Goal: Transaction & Acquisition: Purchase product/service

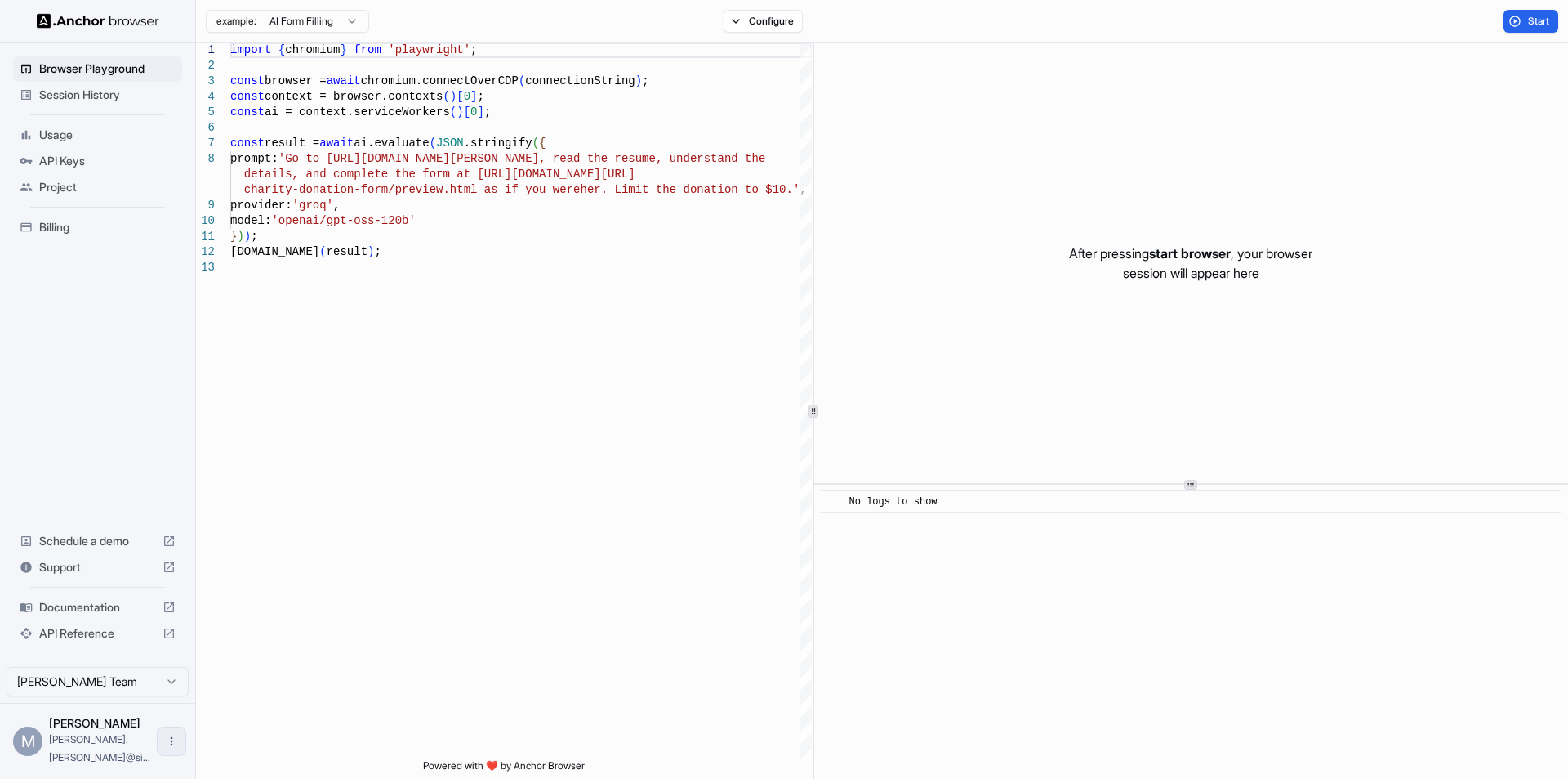
click at [165, 748] on icon "Open menu" at bounding box center [171, 741] width 13 height 13
click at [160, 700] on div at bounding box center [784, 389] width 1568 height 779
click at [45, 226] on span "Billing" at bounding box center [107, 227] width 136 height 16
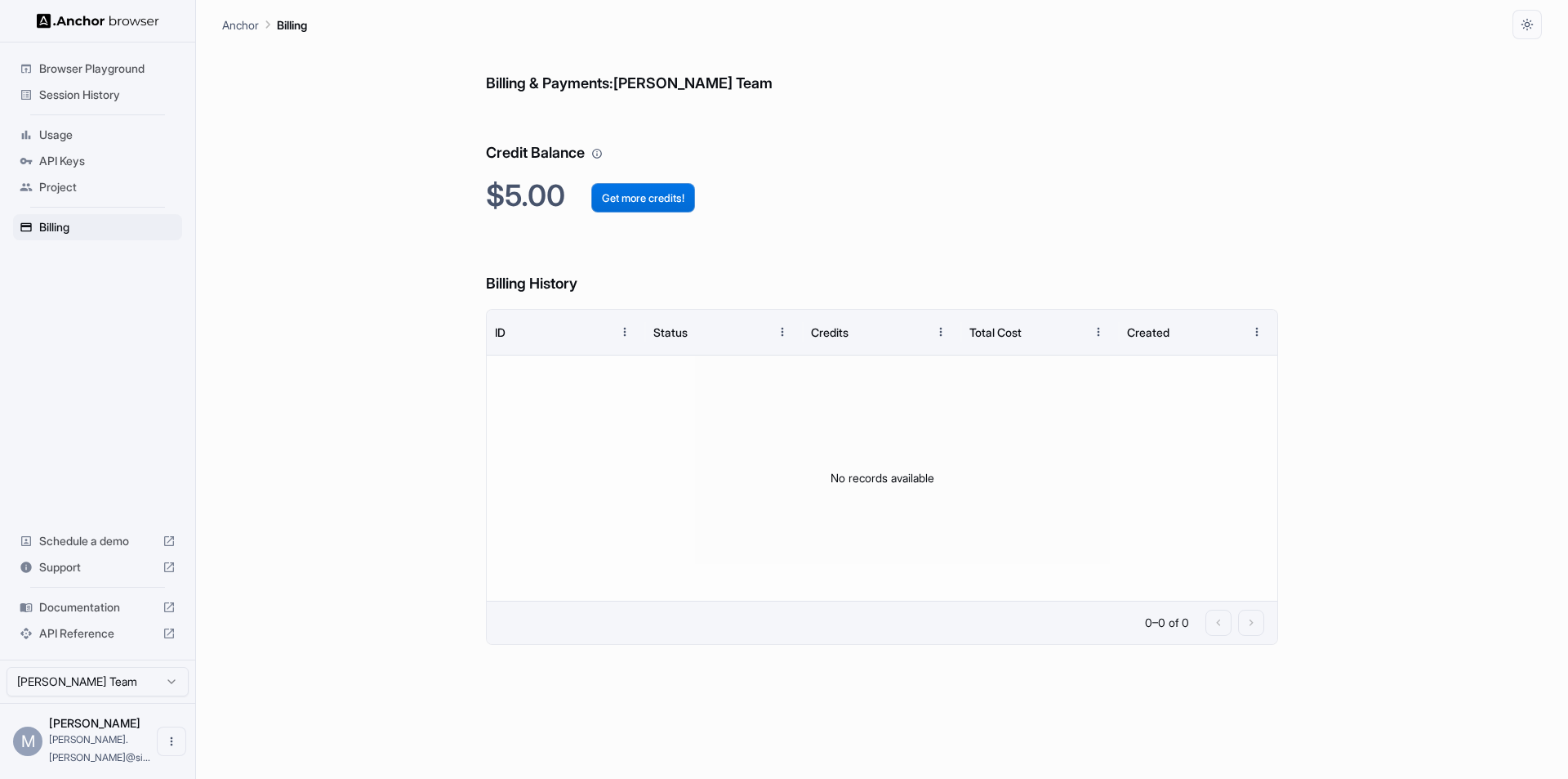
click at [635, 199] on button "Get more credits!" at bounding box center [643, 198] width 103 height 30
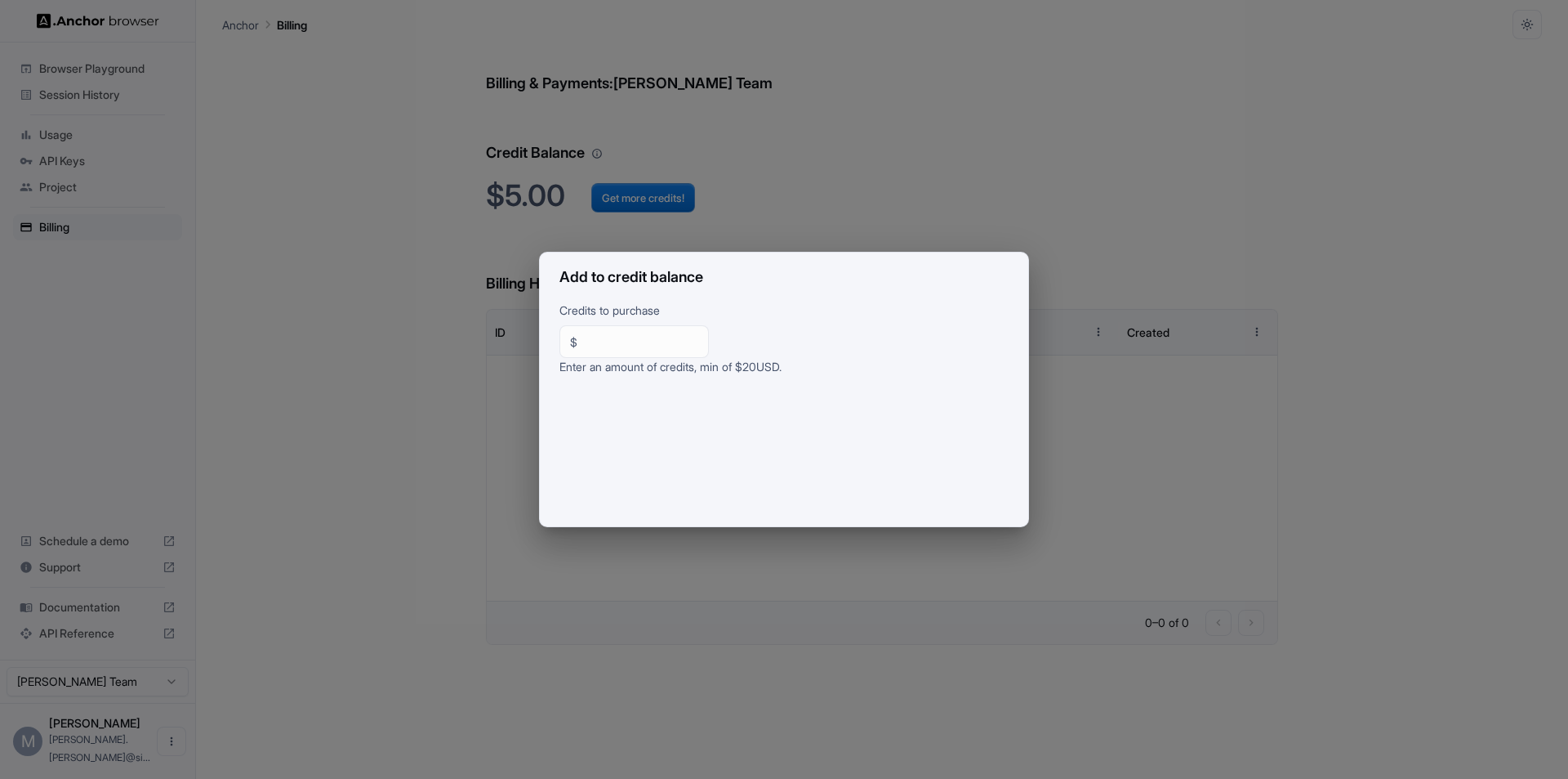
click at [1131, 93] on div "Add to credit balance Credits to purchase $ ** ​ Enter an amount of credits, mi…" at bounding box center [784, 389] width 1568 height 779
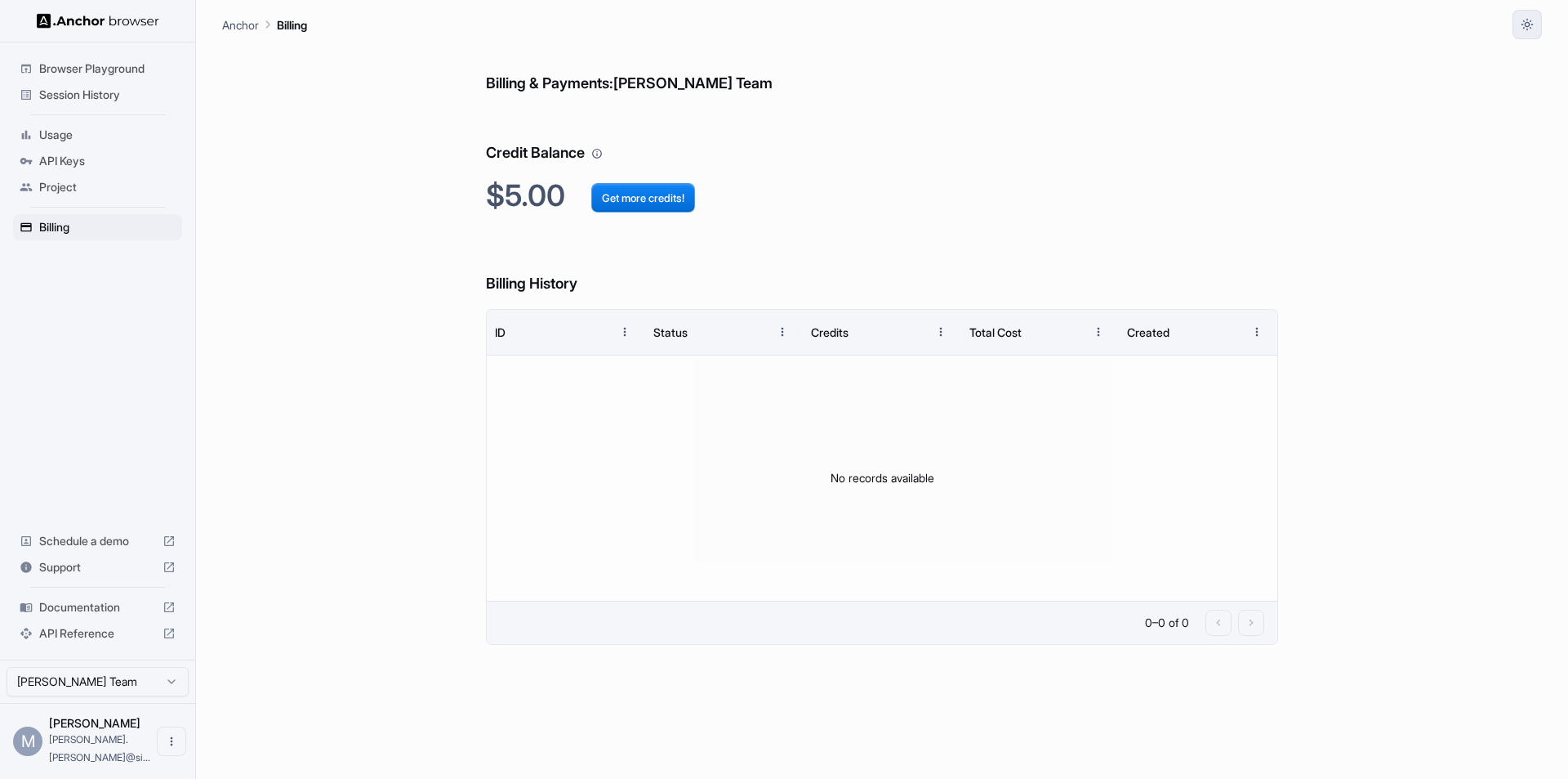
click at [1518, 26] on button "button" at bounding box center [1527, 25] width 30 height 30
click at [1494, 66] on li "System" at bounding box center [1507, 63] width 52 height 27
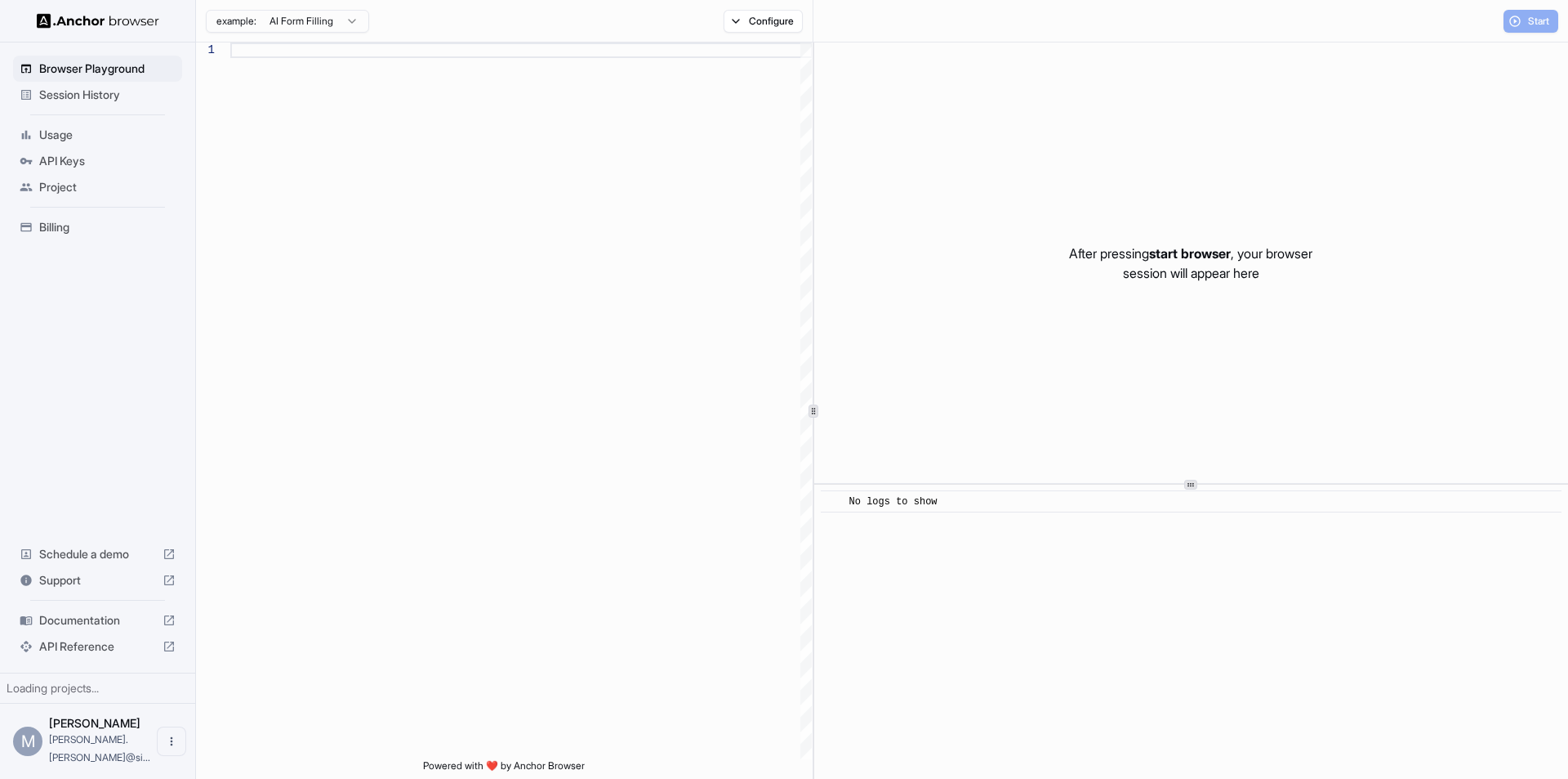
type textarea "**********"
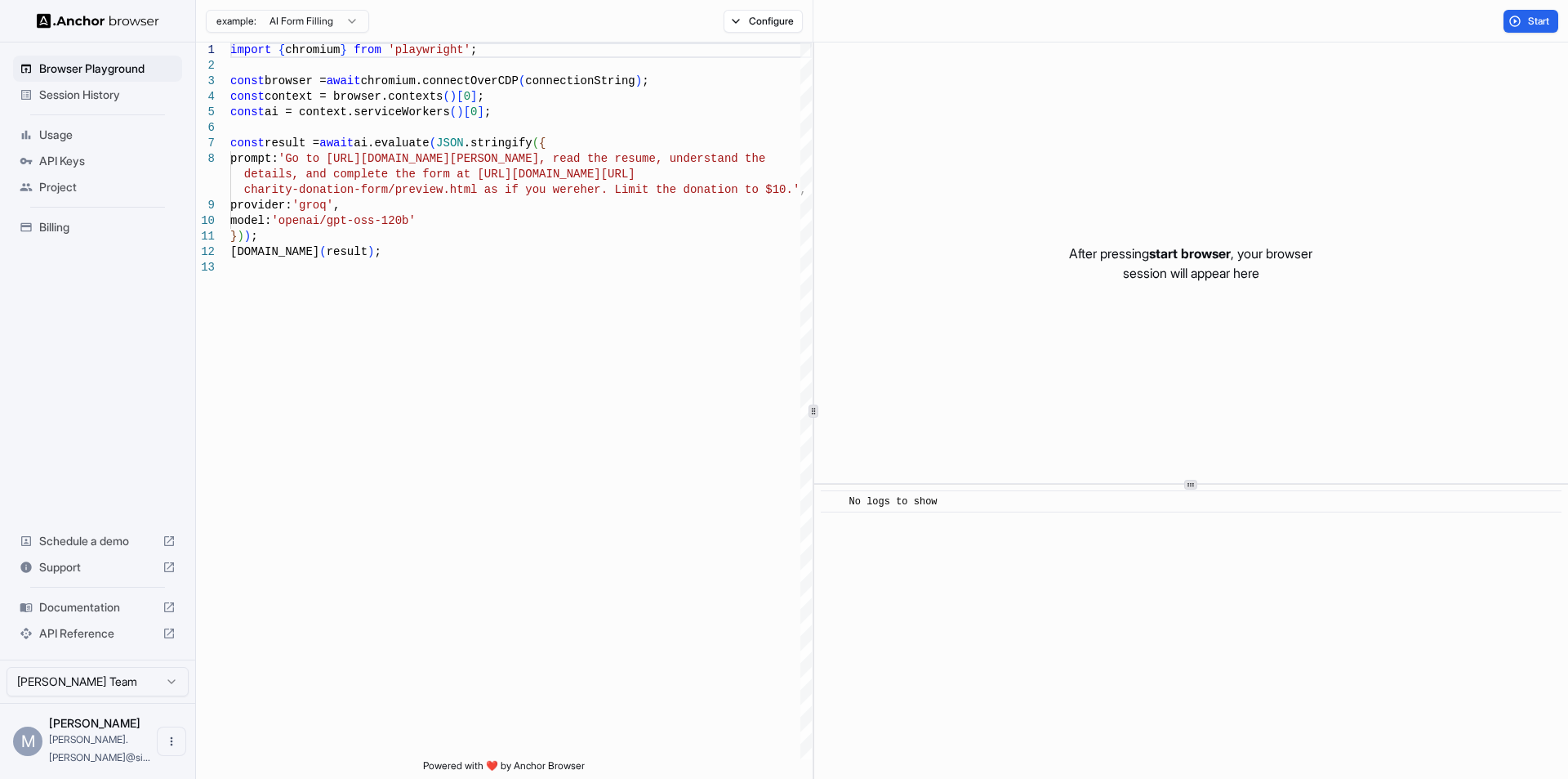
click at [86, 749] on div "Mayur Joshi mayur.joshi@si..." at bounding box center [99, 741] width 101 height 49
click at [170, 748] on icon "Open menu" at bounding box center [171, 741] width 13 height 13
click at [377, 676] on div at bounding box center [784, 389] width 1568 height 779
click at [48, 219] on span "Billing" at bounding box center [107, 227] width 136 height 16
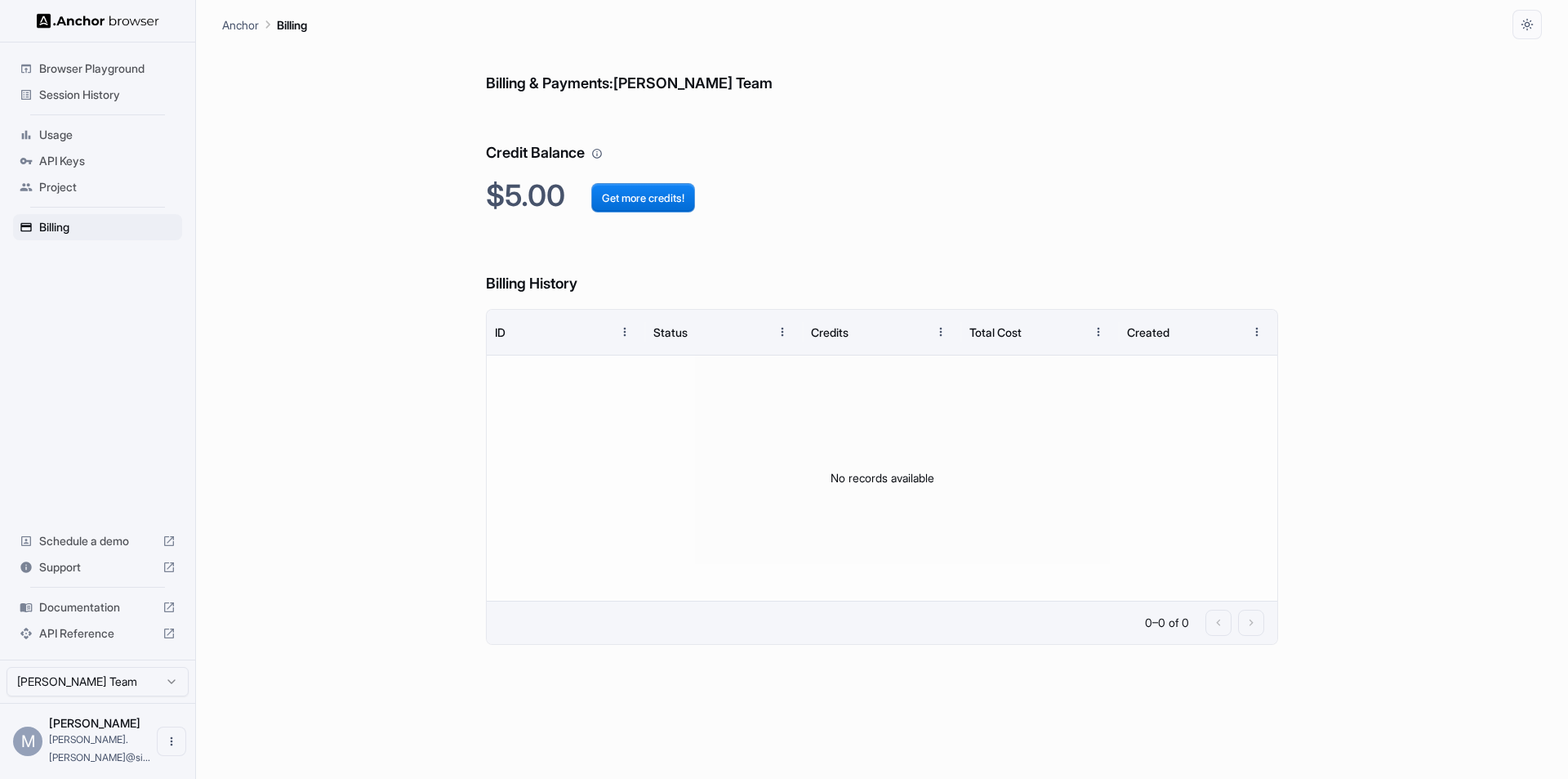
click at [933, 483] on div "No records available" at bounding box center [882, 478] width 791 height 245
click at [654, 197] on button "Get more credits!" at bounding box center [643, 198] width 103 height 30
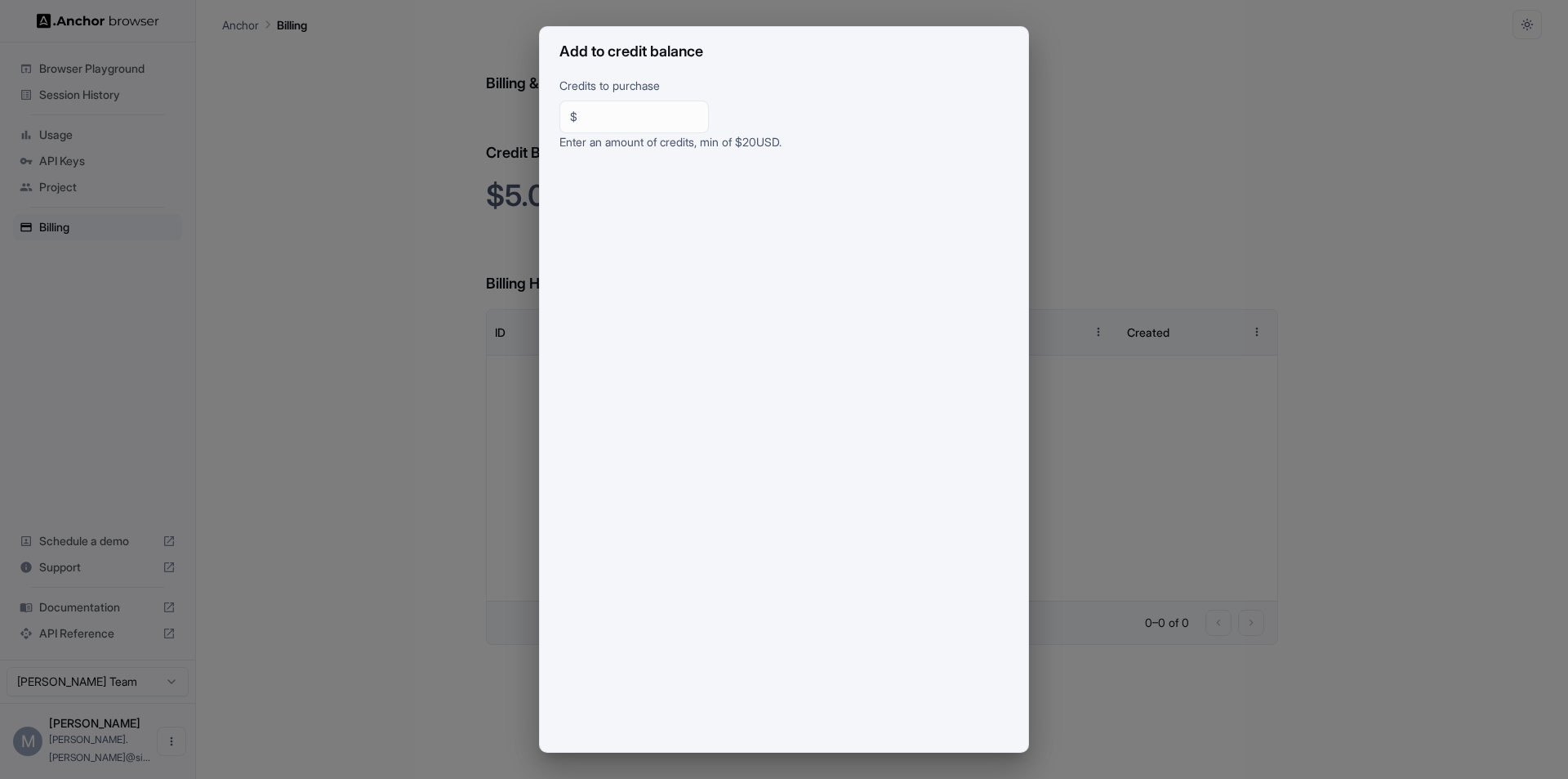
scroll to position [28, 0]
drag, startPoint x: 1294, startPoint y: 543, endPoint x: 989, endPoint y: 470, distance: 313.6
click at [1286, 543] on div "Add to credit balance Credits to purchase $ ** ​ Enter an amount of credits, mi…" at bounding box center [784, 389] width 1568 height 779
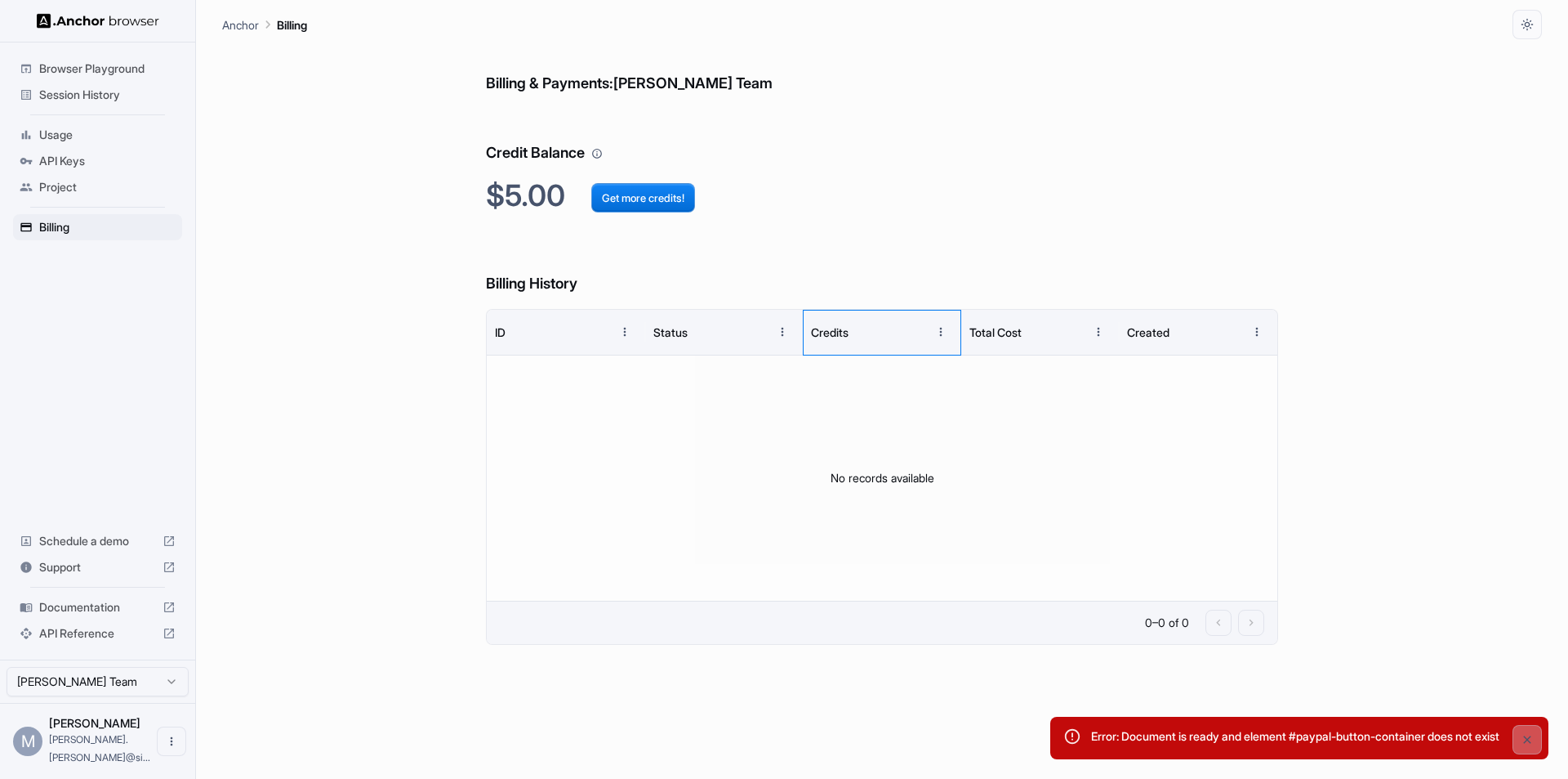
click at [840, 343] on div "Credits" at bounding box center [868, 332] width 115 height 45
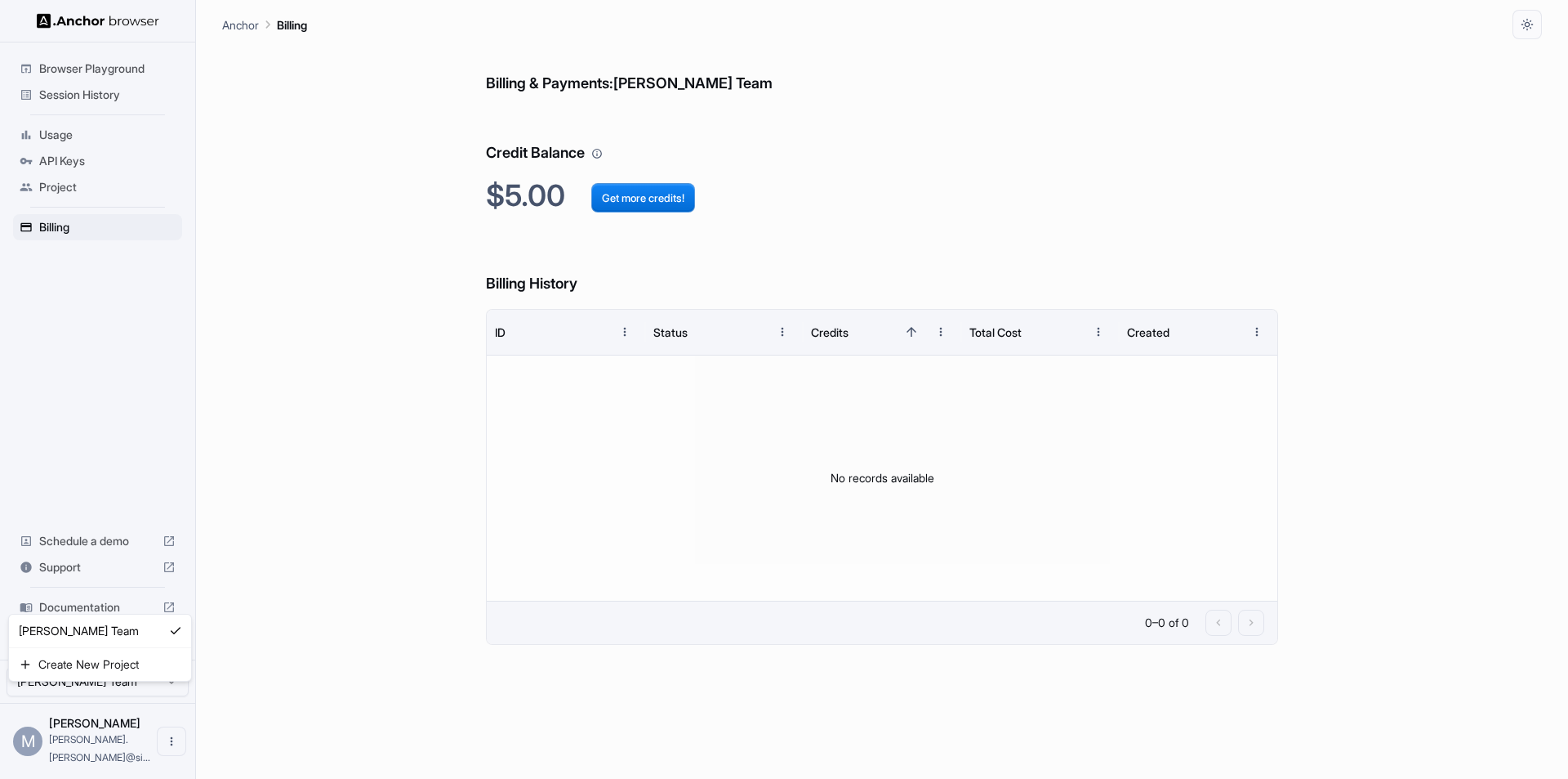
click at [171, 698] on html "Browser Playground Session History Usage API Keys Project Billing Schedule a de…" at bounding box center [784, 389] width 1568 height 779
click at [176, 700] on html "Browser Playground Session History Usage API Keys Project Billing Schedule a de…" at bounding box center [784, 389] width 1568 height 779
click at [69, 215] on div "Billing" at bounding box center [98, 227] width 169 height 26
click at [632, 198] on button "Get more credits!" at bounding box center [643, 198] width 103 height 30
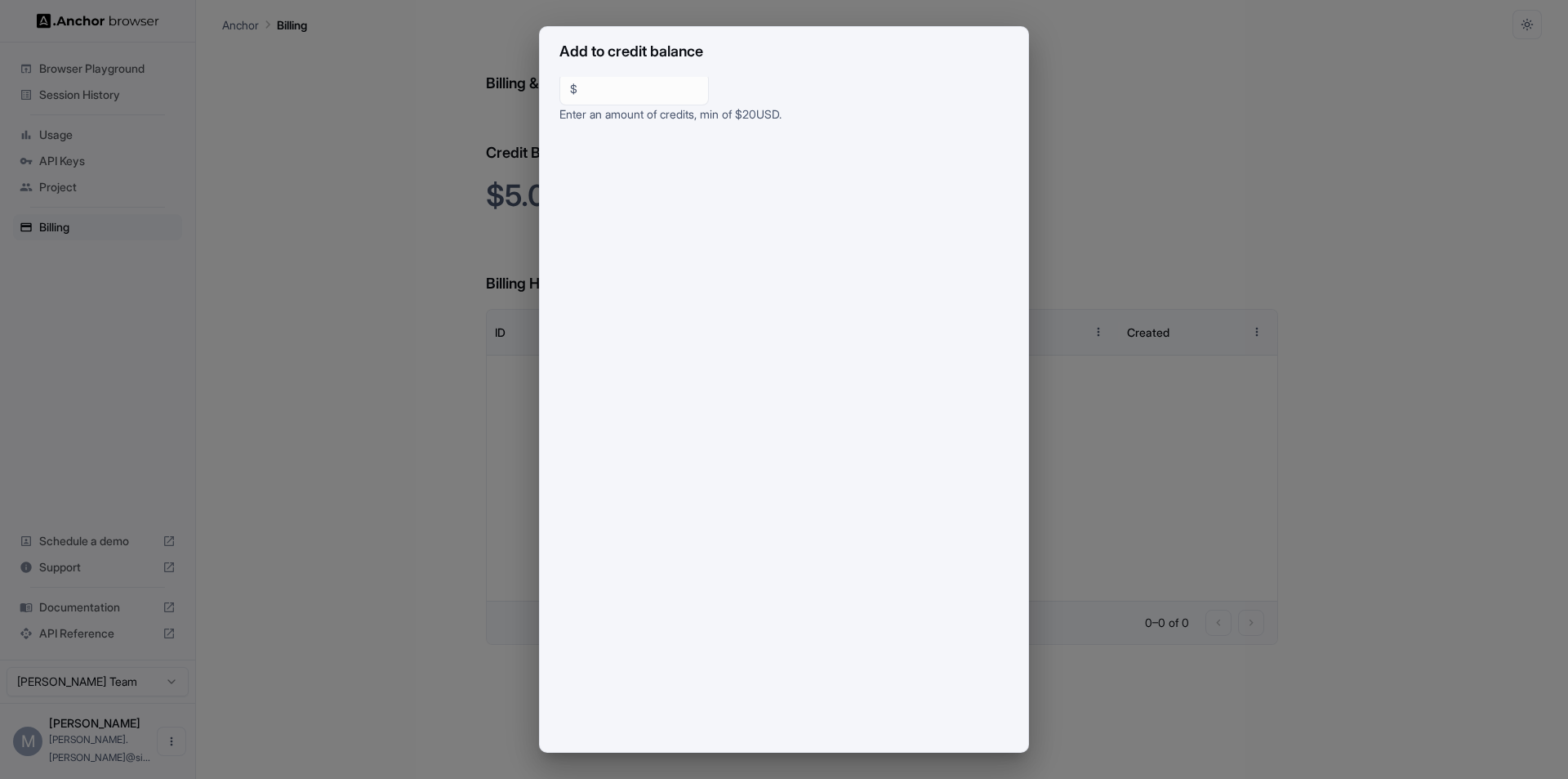
click at [1245, 138] on div "Add to credit balance Credits to purchase $ ** ​ Enter an amount of credits, mi…" at bounding box center [784, 389] width 1568 height 779
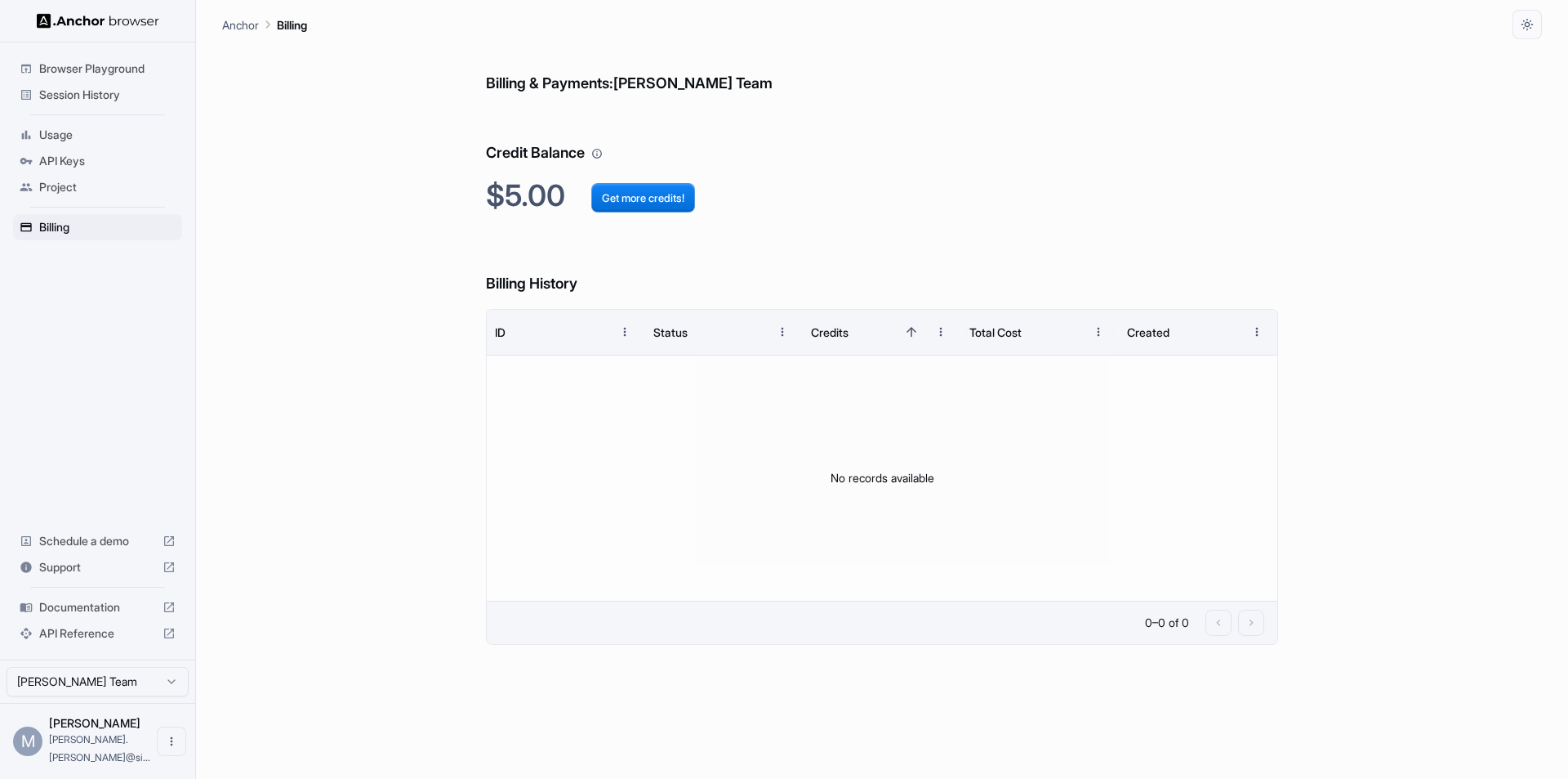
scroll to position [0, 0]
click at [60, 219] on span "Billing" at bounding box center [107, 227] width 136 height 16
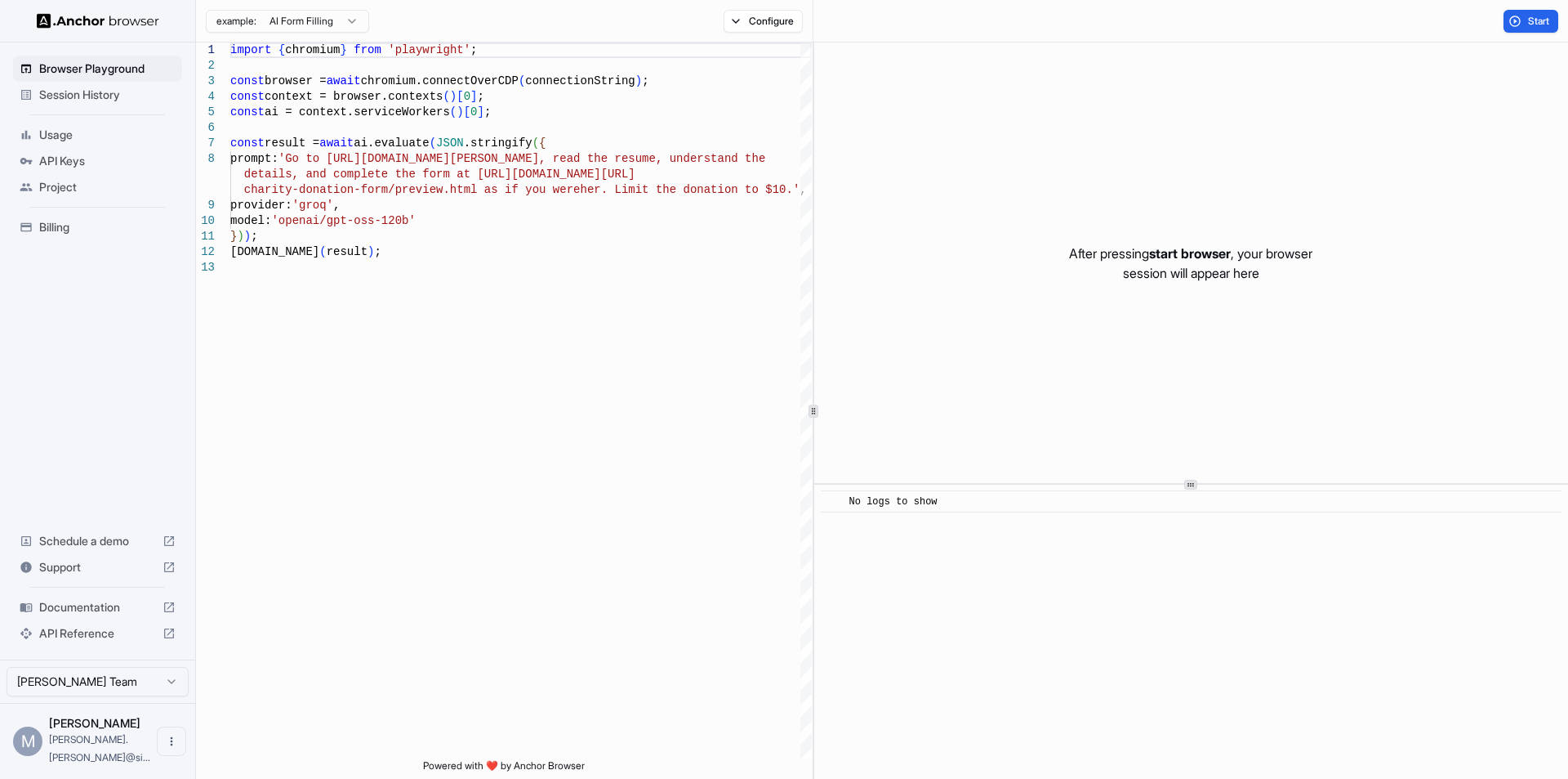
click at [168, 691] on html "Browser Playground Session History Usage API Keys Project Billing Schedule a de…" at bounding box center [784, 389] width 1568 height 779
click at [60, 230] on span "Billing" at bounding box center [107, 227] width 136 height 16
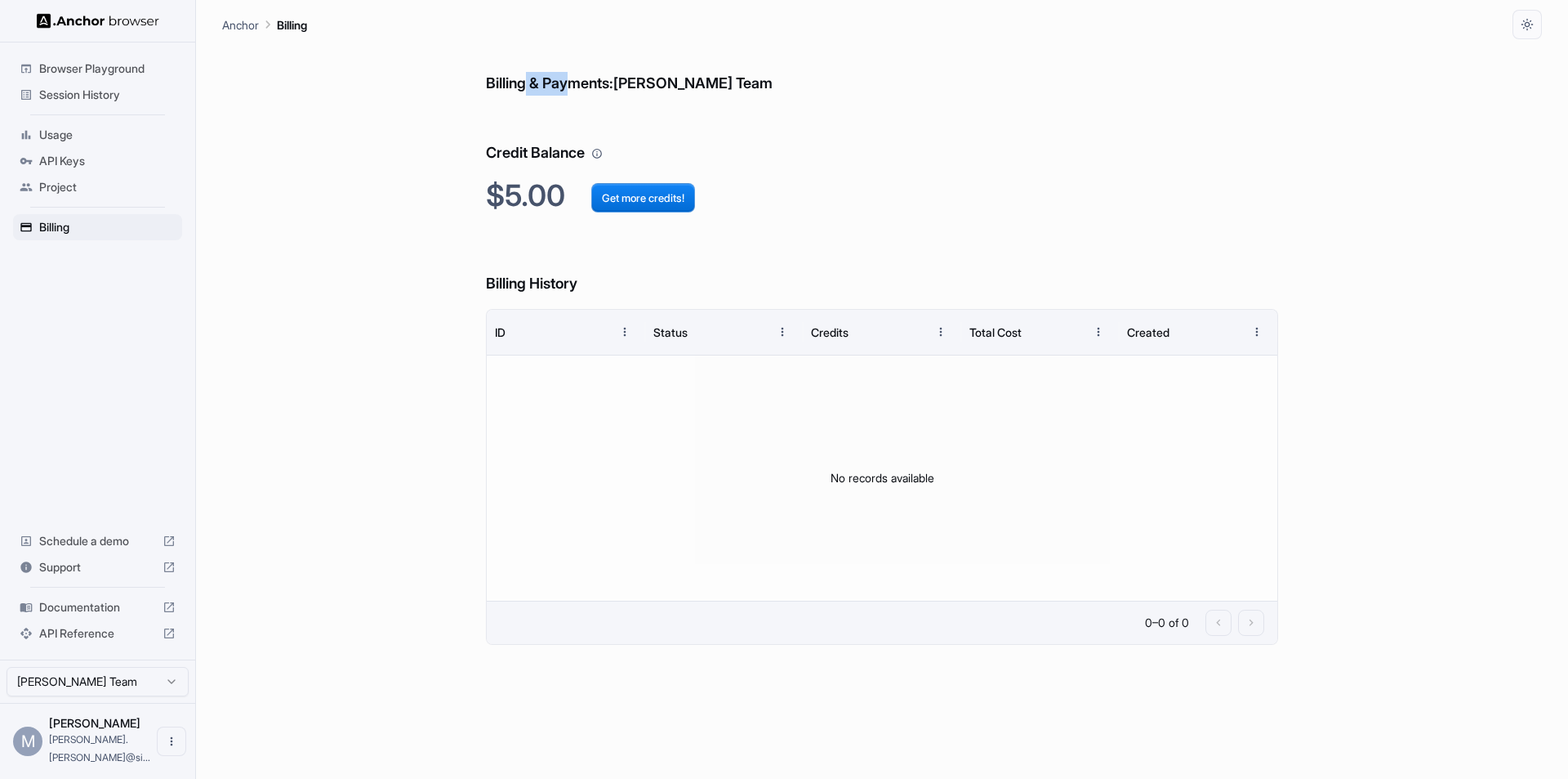
drag, startPoint x: 527, startPoint y: 76, endPoint x: 577, endPoint y: 73, distance: 50.1
click at [577, 73] on h6 "Billing & Payments: Mayur Joshi Team" at bounding box center [882, 67] width 793 height 57
click at [722, 74] on h6 "Billing & Payments: Mayur Joshi Team" at bounding box center [882, 67] width 793 height 57
click at [778, 88] on h6 "Billing & Payments: Mayur Joshi Team" at bounding box center [882, 67] width 793 height 57
click at [354, 129] on div "Billing & Payments: Mayur Joshi Team Credit Balance $5.00 Get more credits! Bil…" at bounding box center [882, 409] width 1320 height 740
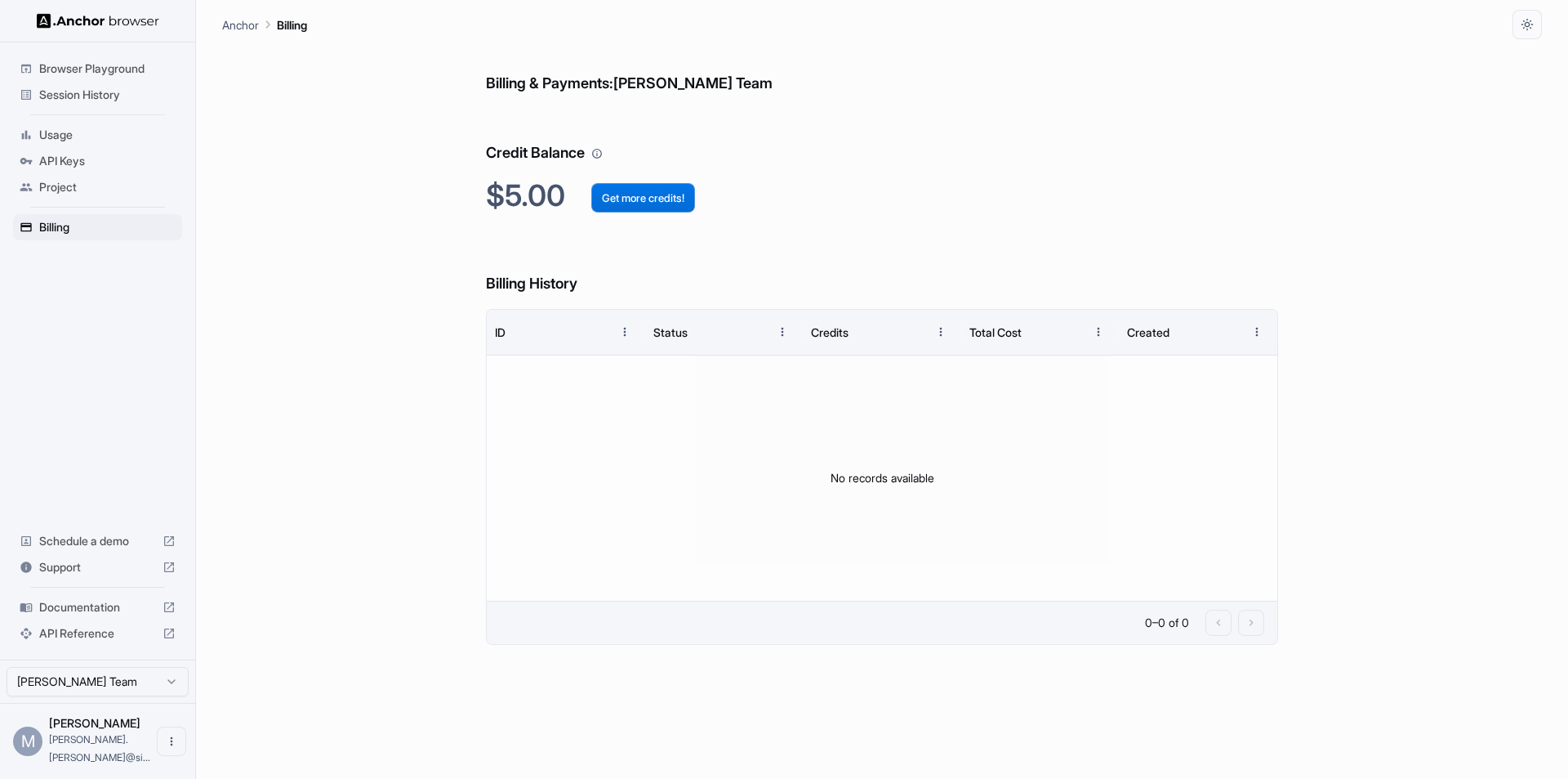
click at [664, 199] on button "Get more credits!" at bounding box center [643, 198] width 103 height 30
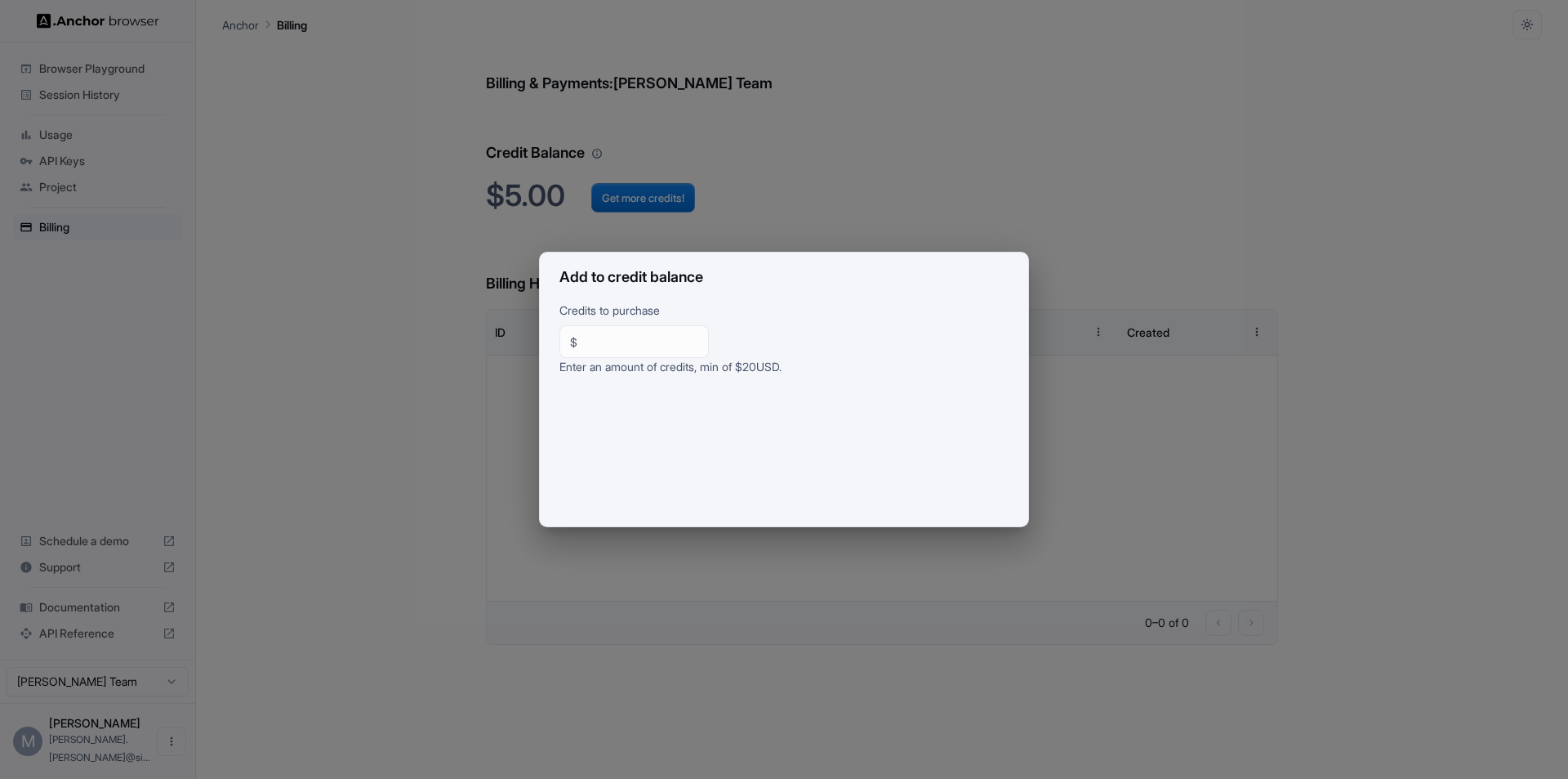
click at [638, 343] on input "**" at bounding box center [641, 341] width 114 height 16
click at [698, 335] on input "**" at bounding box center [641, 341] width 114 height 16
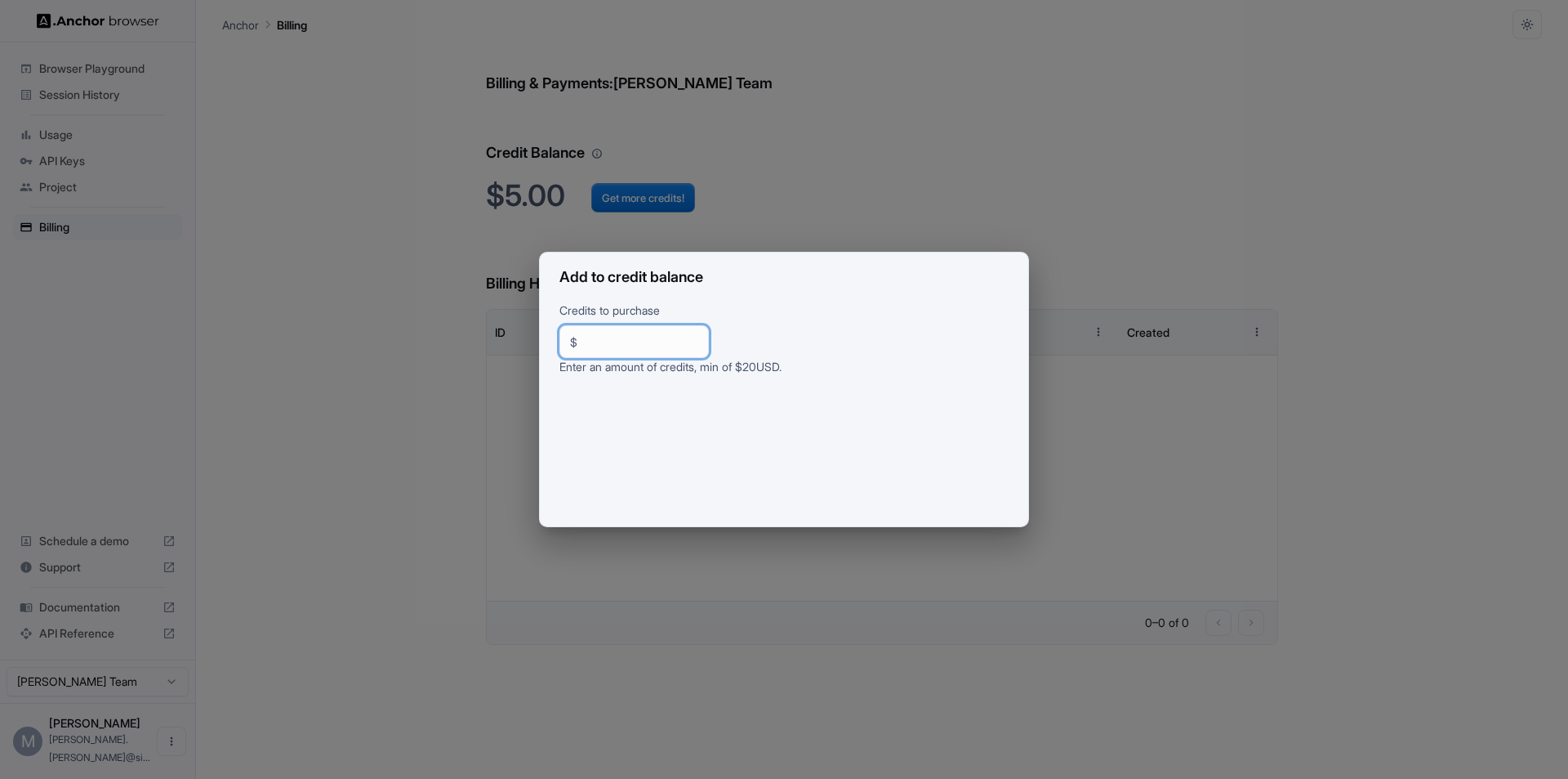
click at [698, 335] on input "**" at bounding box center [641, 341] width 114 height 16
drag, startPoint x: 678, startPoint y: 347, endPoint x: 500, endPoint y: 343, distance: 178.0
click at [500, 343] on div "Add to credit balance Credits to purchase $ ** ​ Enter an amount of credits, mi…" at bounding box center [784, 389] width 1568 height 779
type input "***"
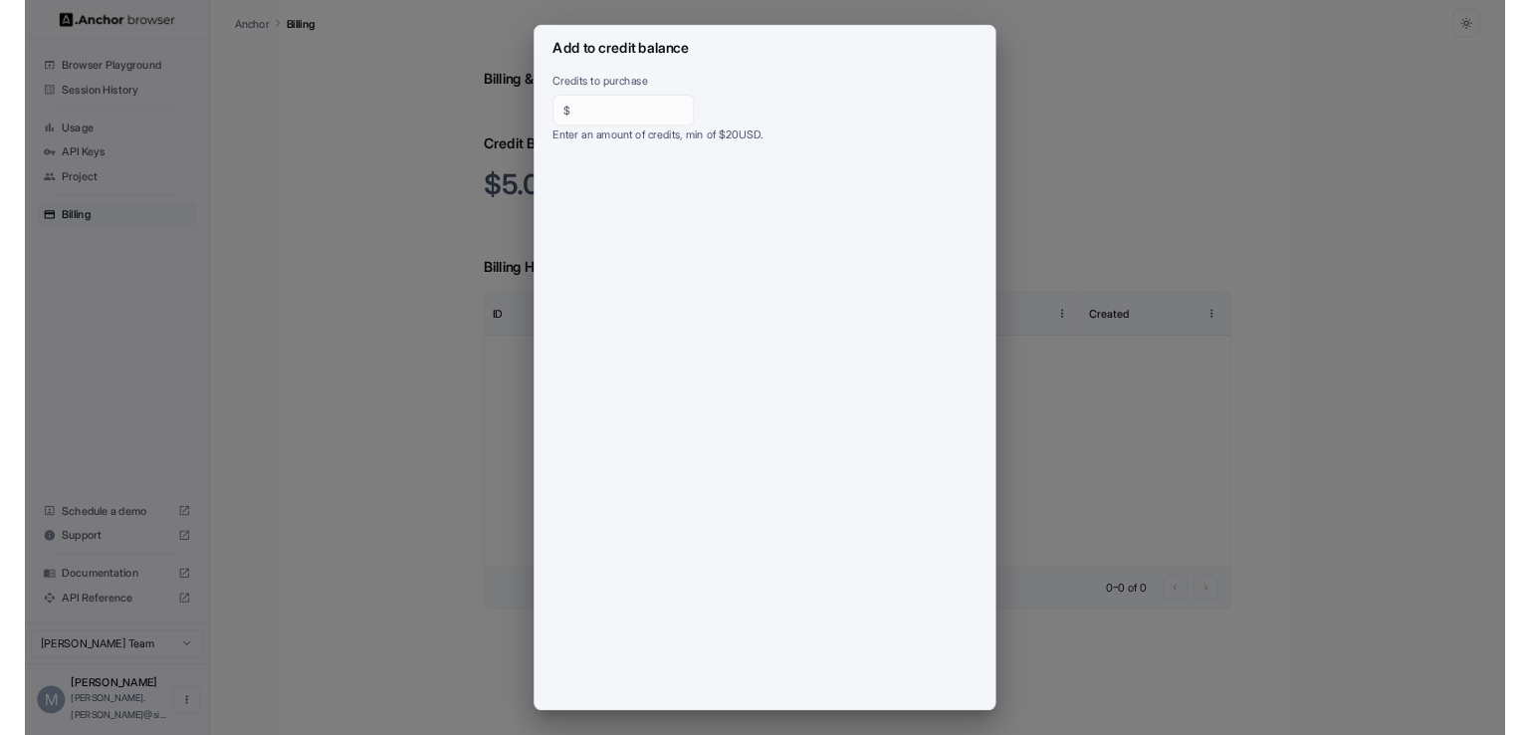
scroll to position [34, 0]
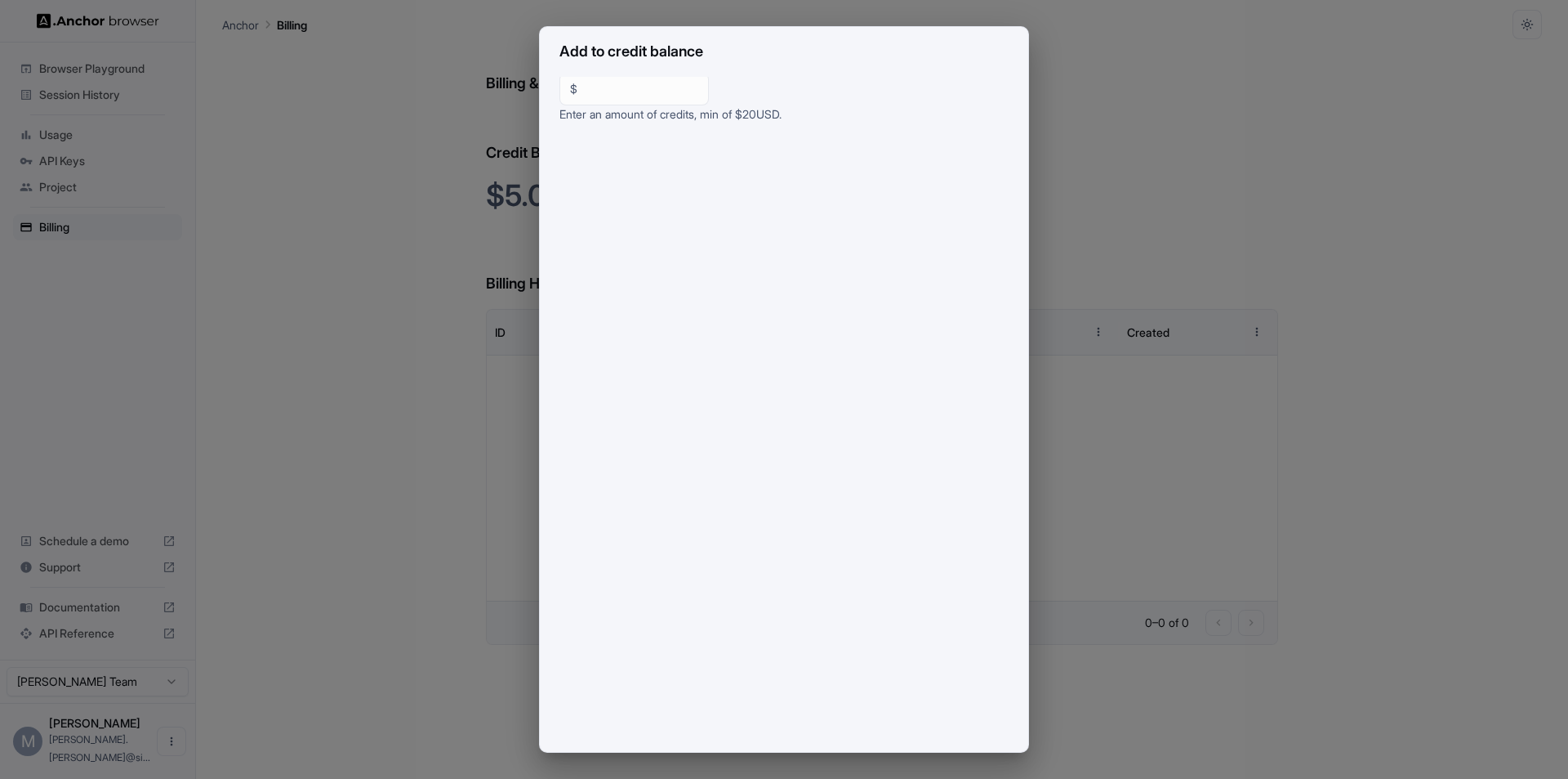
click at [907, 63] on h2 "Add to credit balance" at bounding box center [784, 52] width 488 height 50
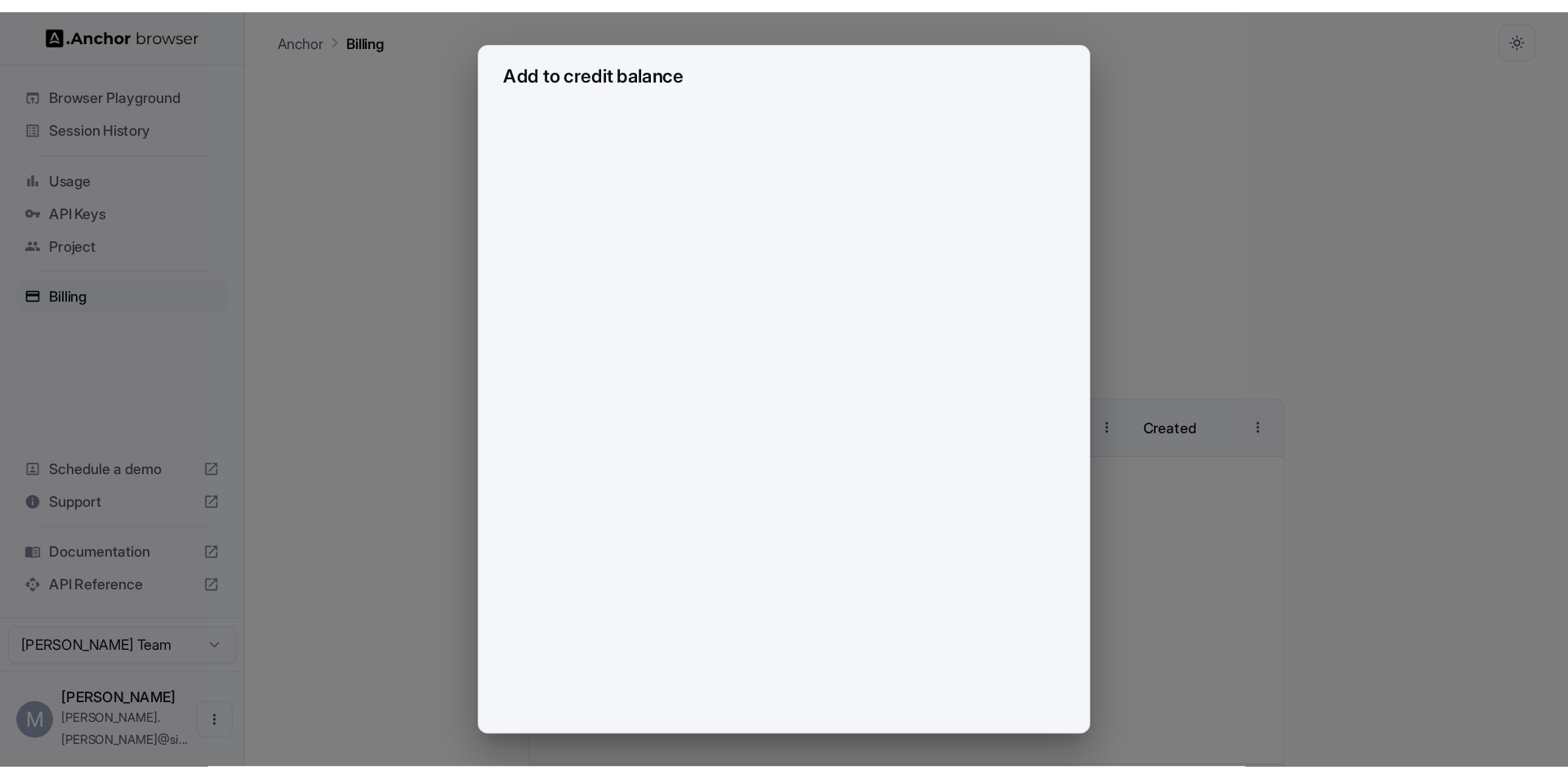
scroll to position [0, 0]
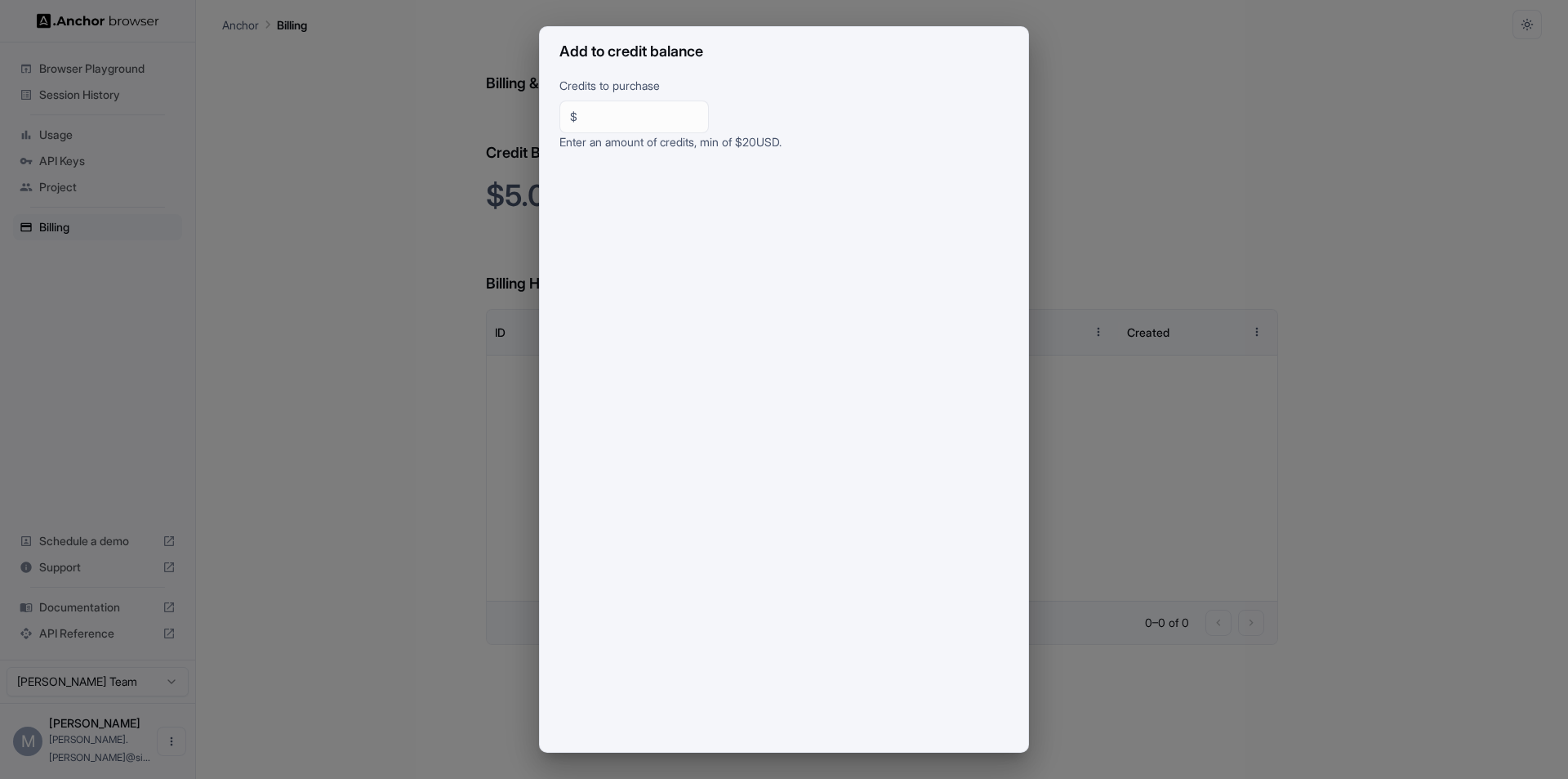
click at [878, 108] on div "Credits to purchase $ *** ​ Enter an amount of credits, min of $ 20 USD." at bounding box center [784, 415] width 488 height 675
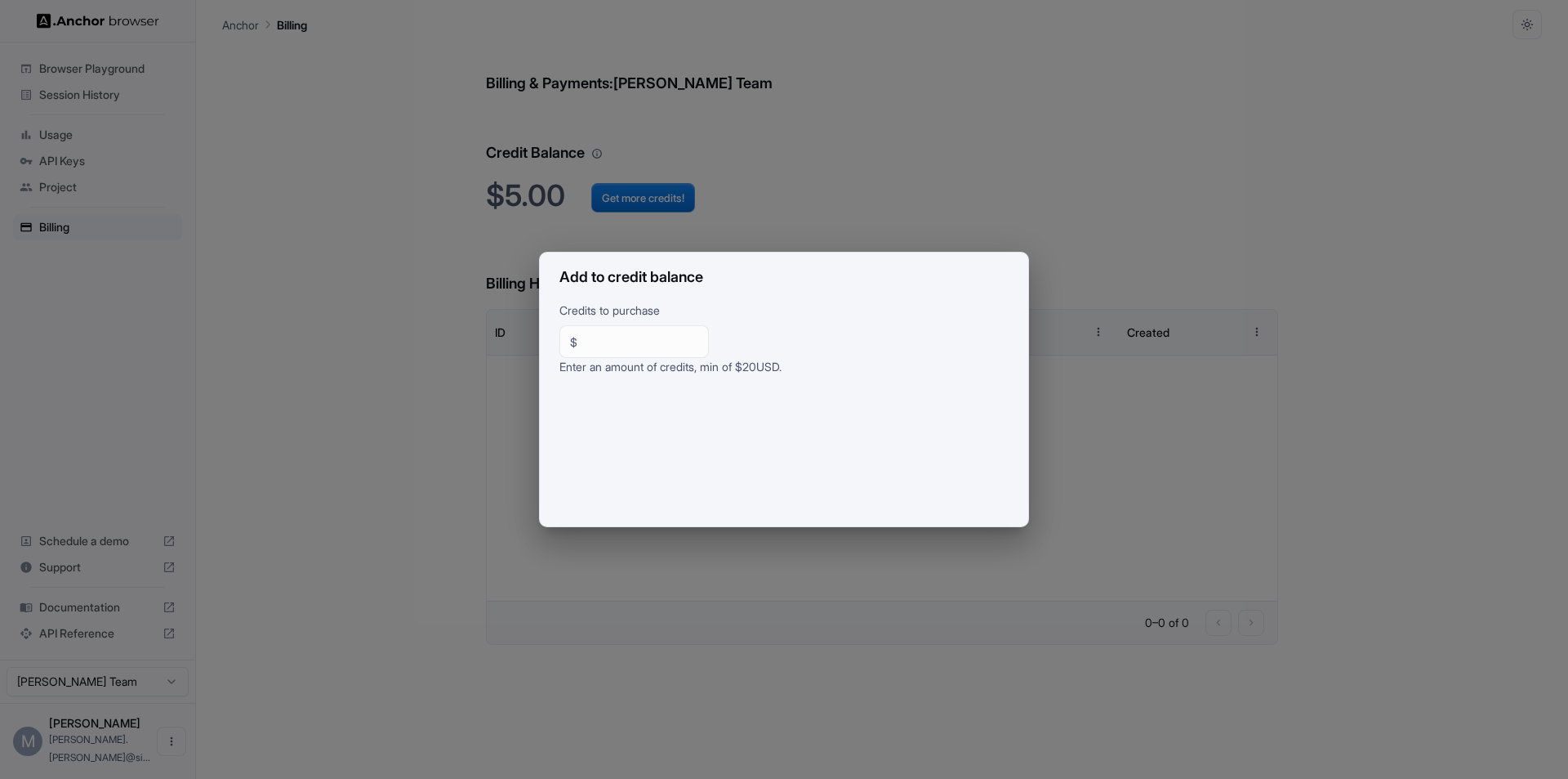
click at [882, 588] on div "Add to credit balance Credits to purchase $ *** ​ Enter an amount of credits, m…" at bounding box center [784, 389] width 1568 height 779
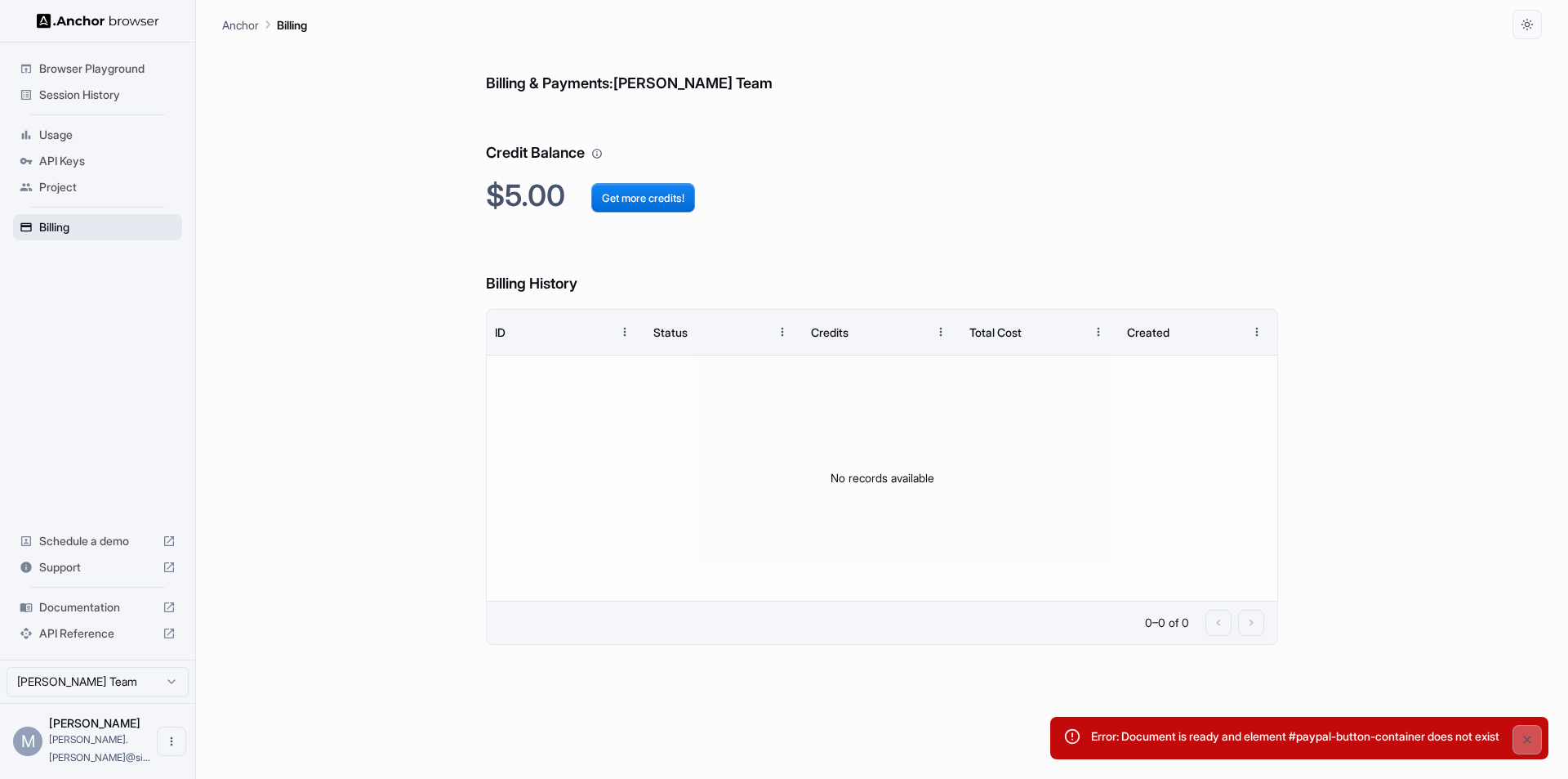
click at [70, 225] on span "Billing" at bounding box center [107, 227] width 136 height 16
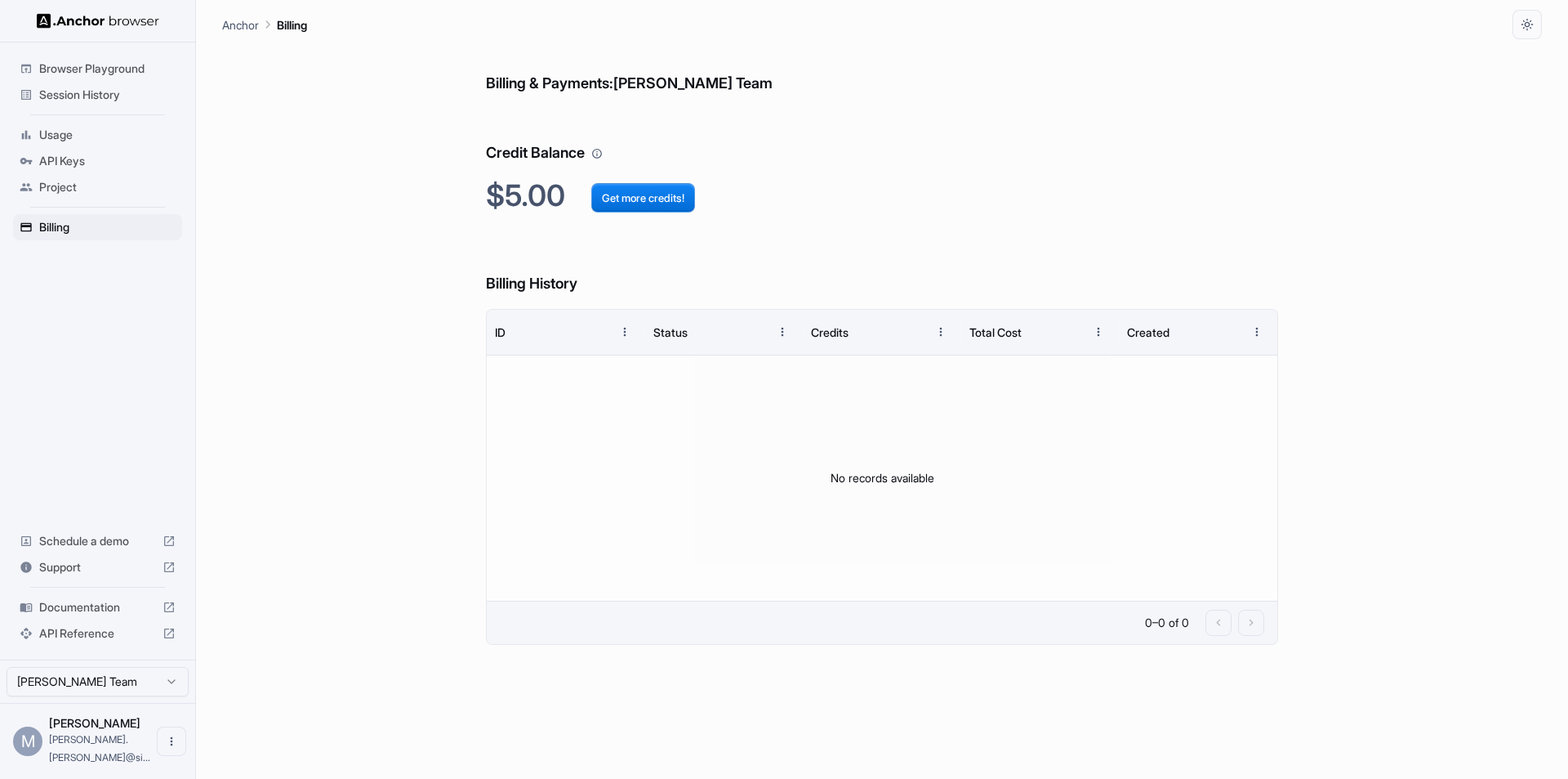
click at [78, 21] on img at bounding box center [98, 21] width 122 height 16
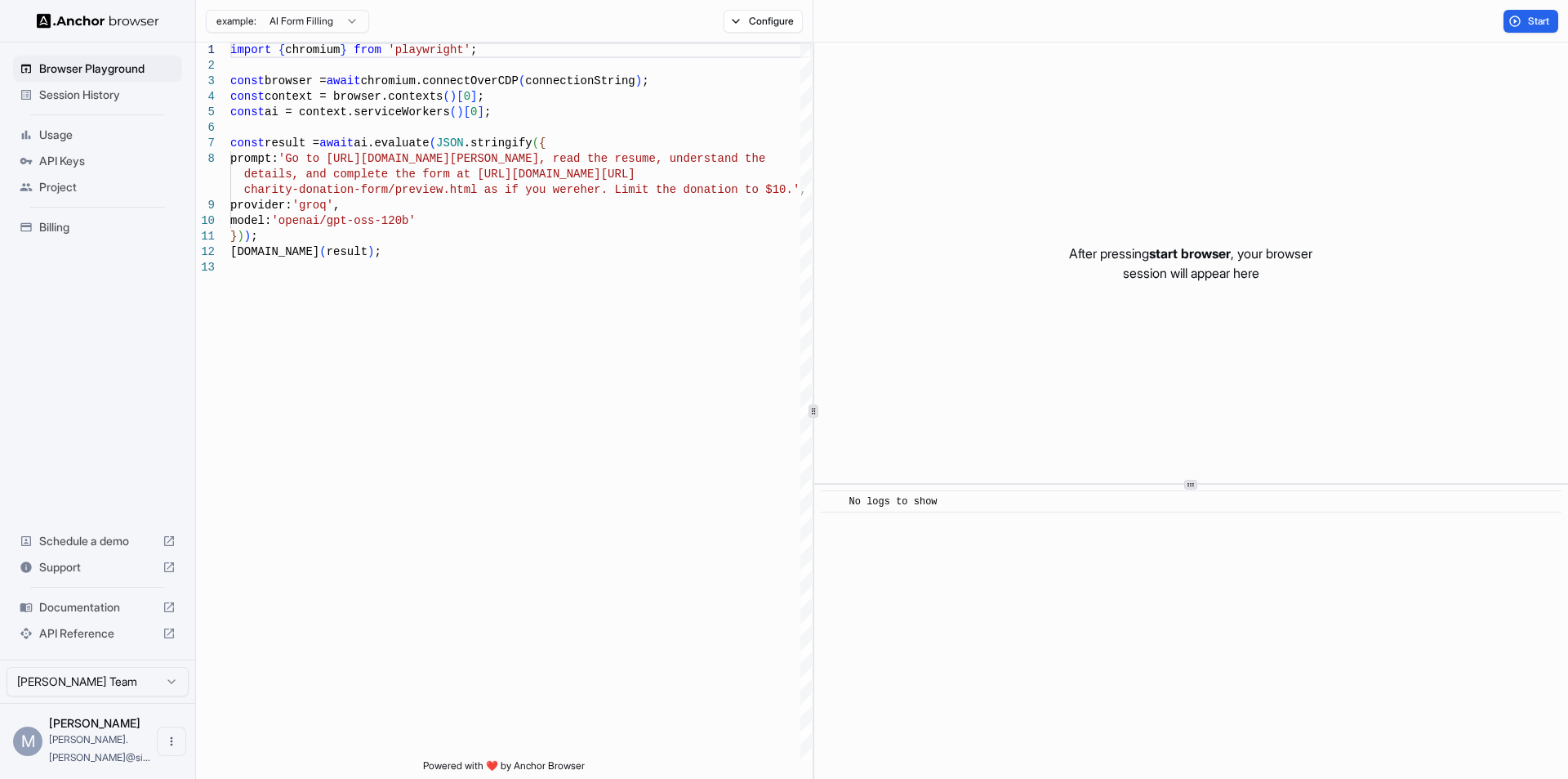
click at [57, 227] on span "Billing" at bounding box center [107, 227] width 136 height 16
click at [43, 225] on span "Billing" at bounding box center [107, 227] width 136 height 16
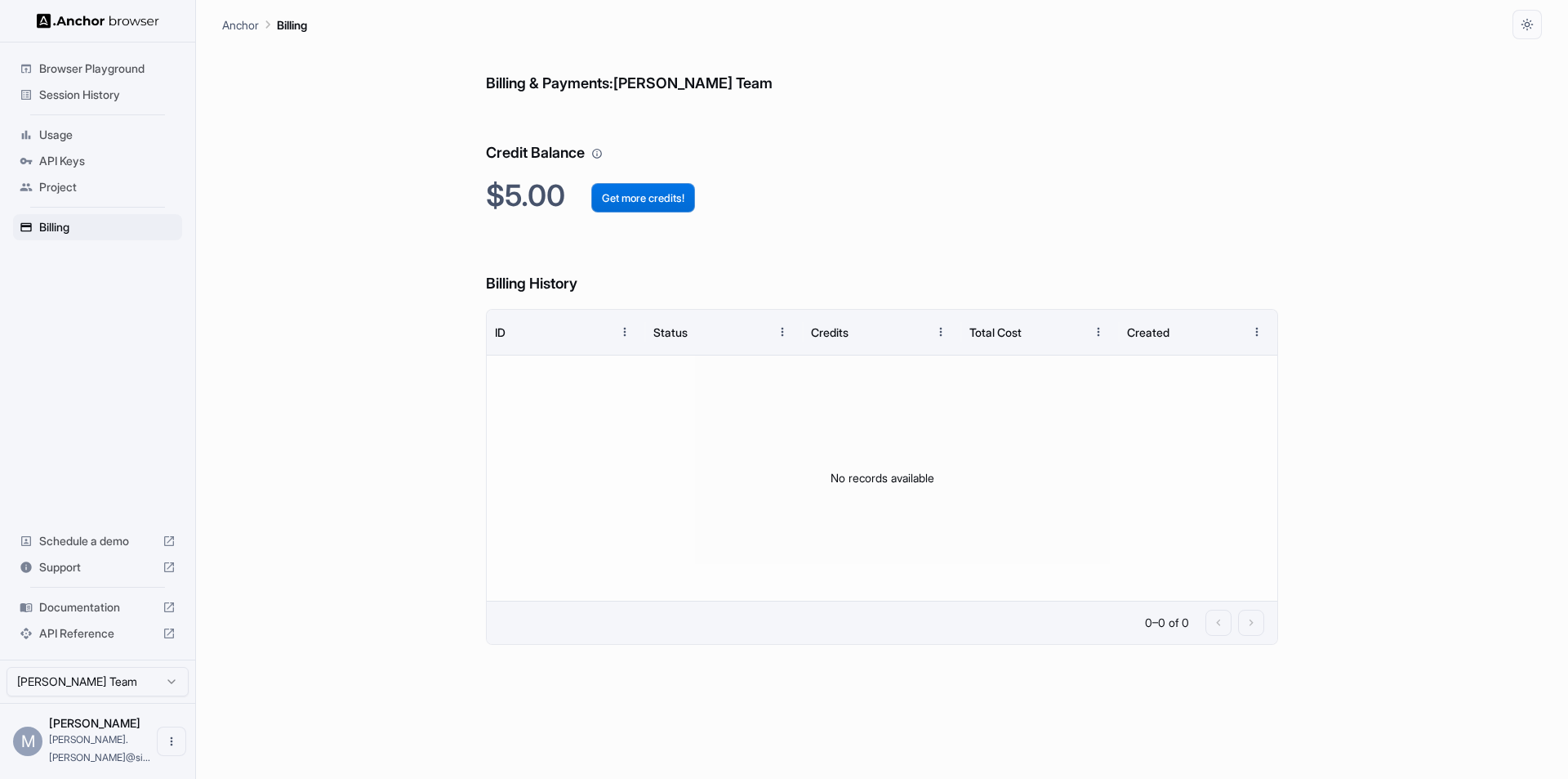
click at [657, 196] on button "Get more credits!" at bounding box center [643, 198] width 103 height 30
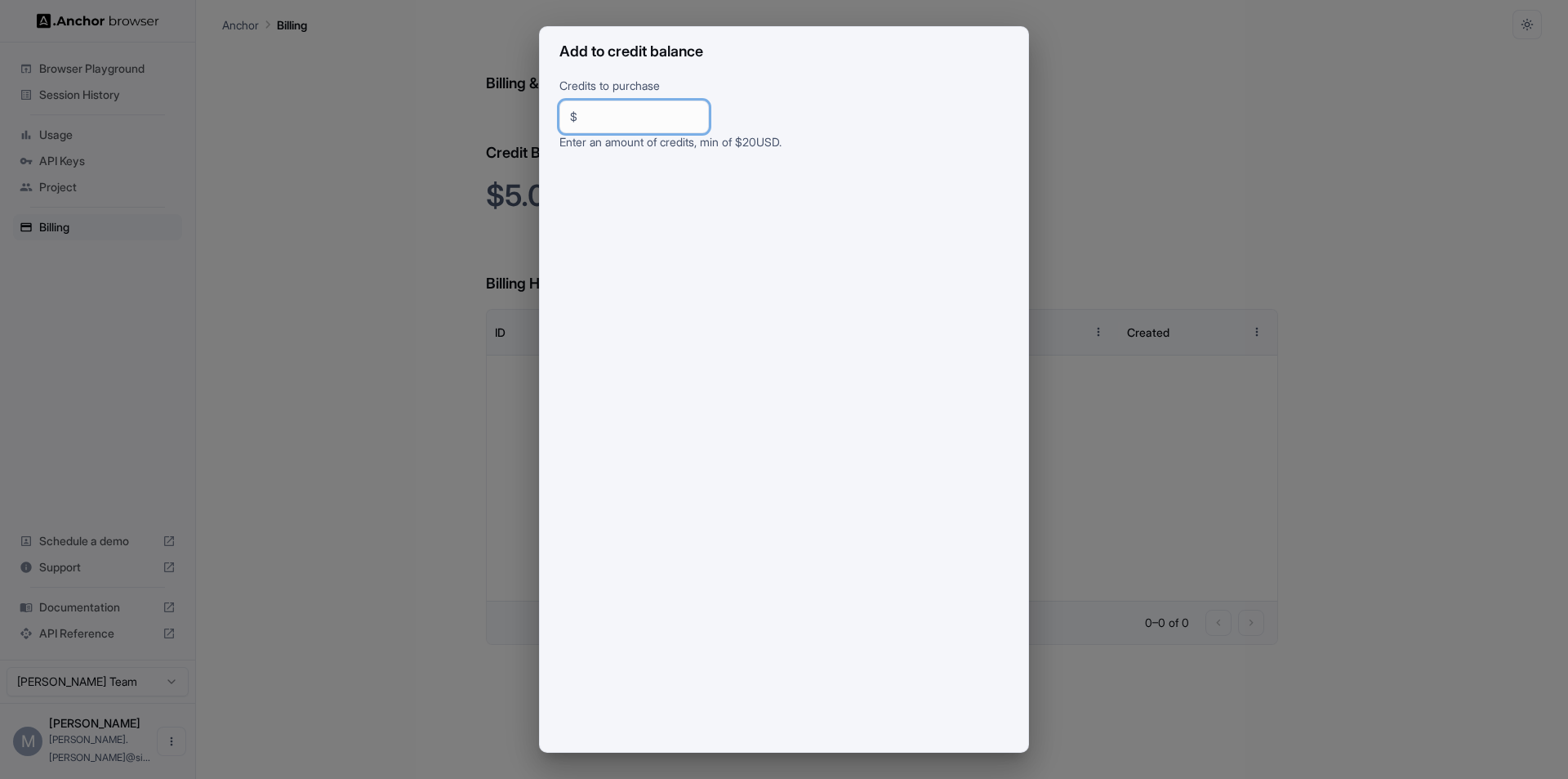
drag, startPoint x: 629, startPoint y: 116, endPoint x: 548, endPoint y: 114, distance: 81.0
click at [548, 116] on div "Credits to purchase $ ** ​ Enter an amount of credits, min of $ 20 USD." at bounding box center [784, 415] width 488 height 675
type input "***"
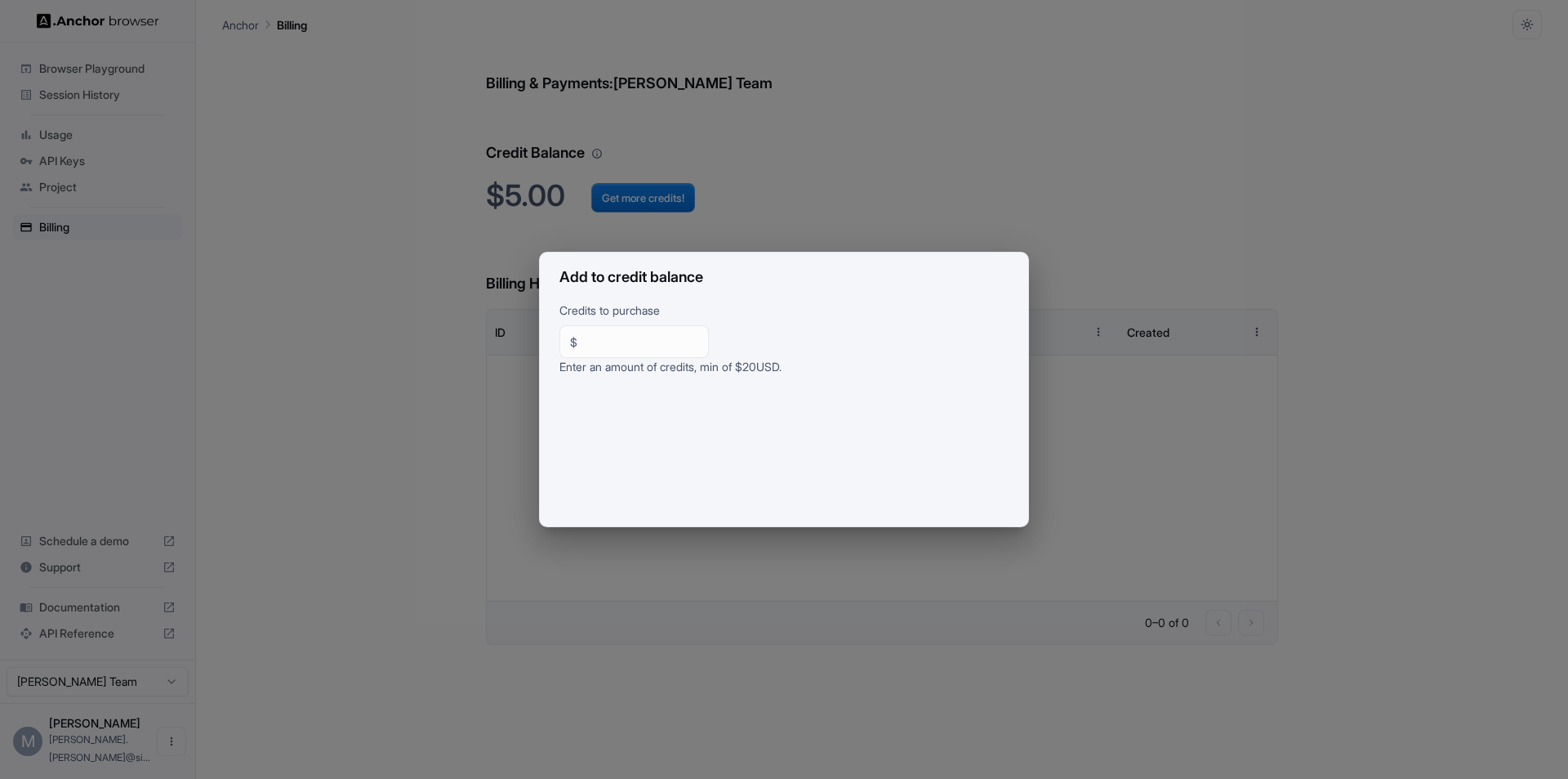
click at [1205, 169] on div "Add to credit balance Credits to purchase $ *** ​ Enter an amount of credits, m…" at bounding box center [784, 389] width 1568 height 779
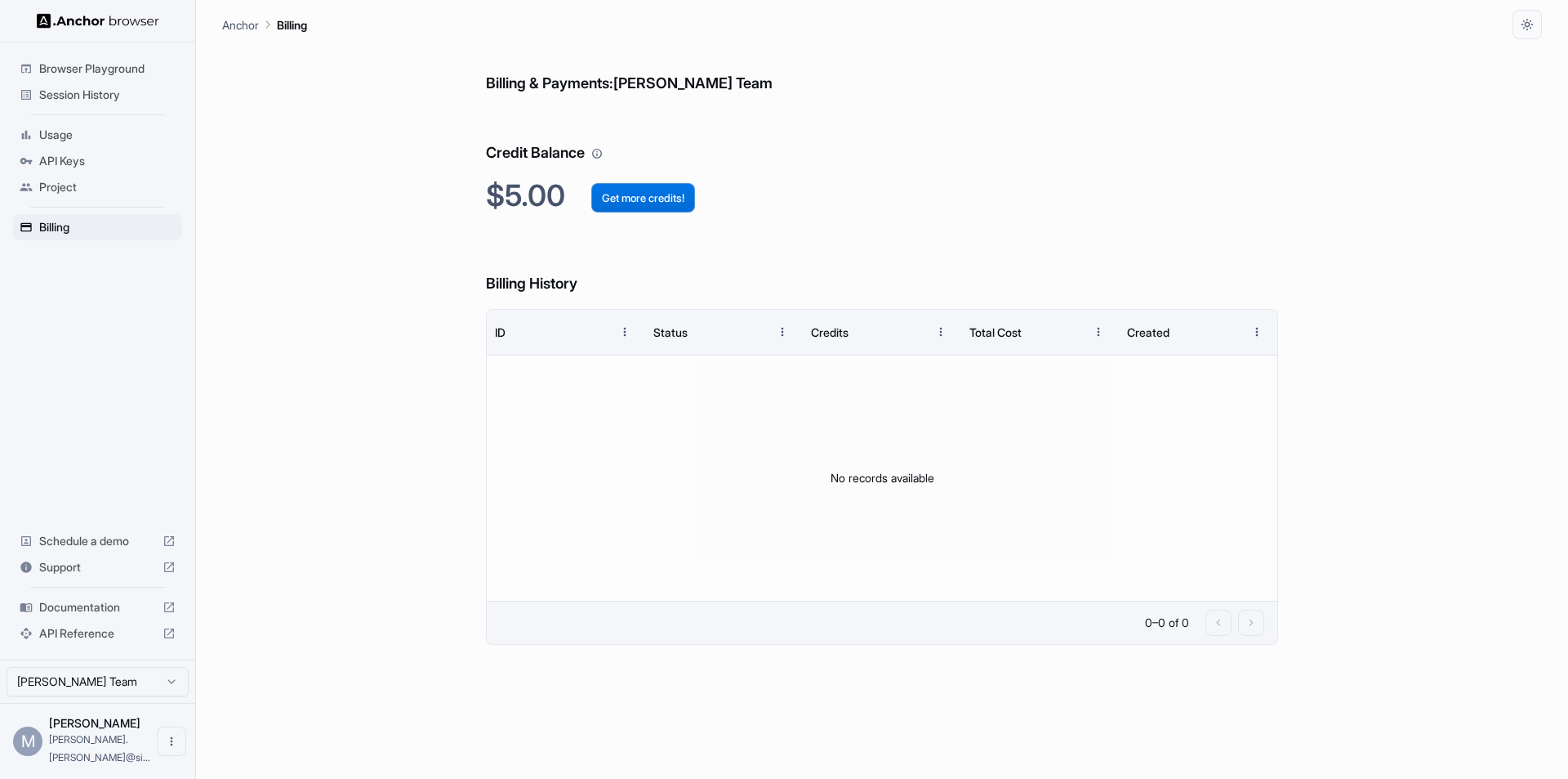
click at [643, 190] on button "Get more credits!" at bounding box center [643, 198] width 103 height 30
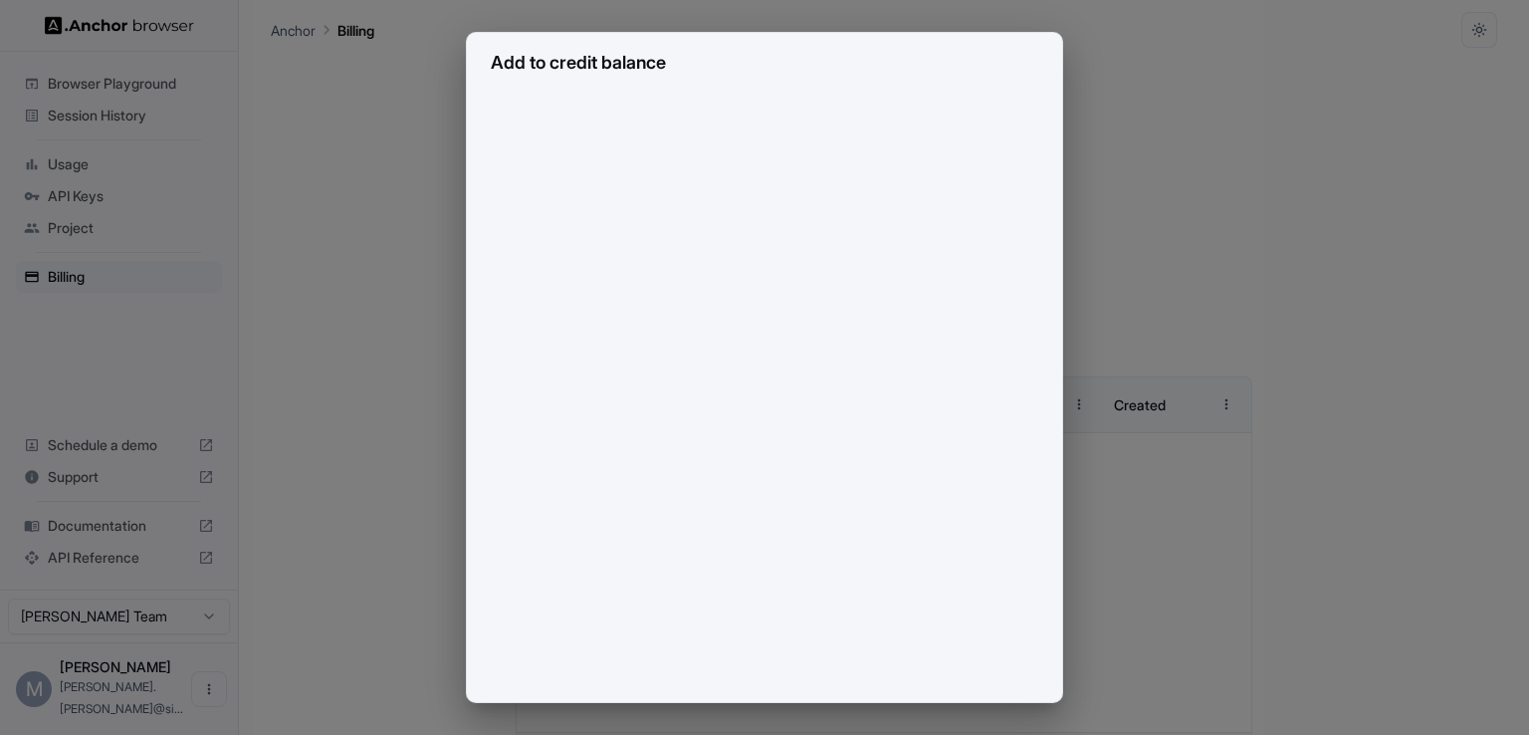
scroll to position [247, 0]
click at [1361, 266] on div "Add to credit balance Credits to purchase $ *** ​ Enter an amount of credits, m…" at bounding box center [764, 367] width 1529 height 735
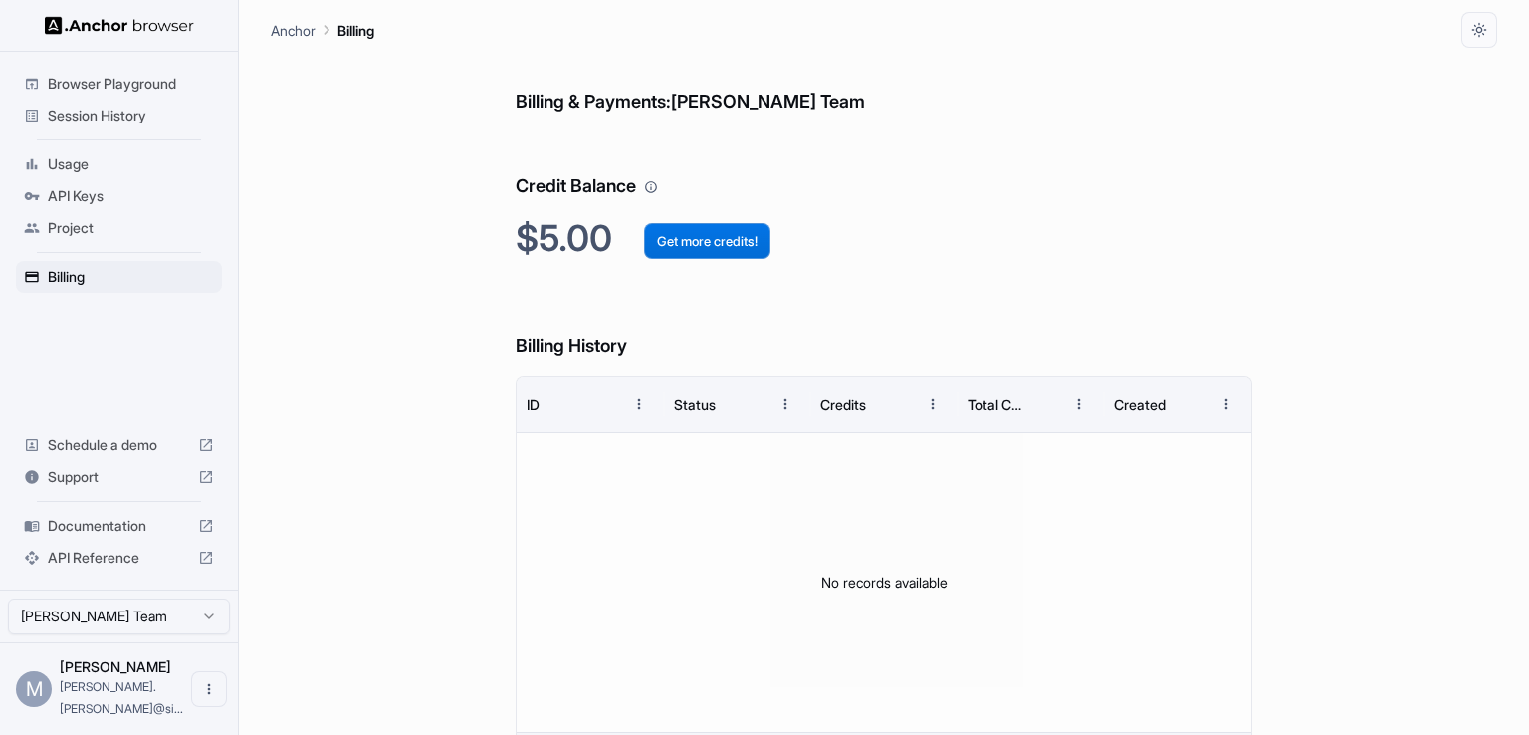
click at [699, 240] on button "Get more credits!" at bounding box center [707, 241] width 126 height 36
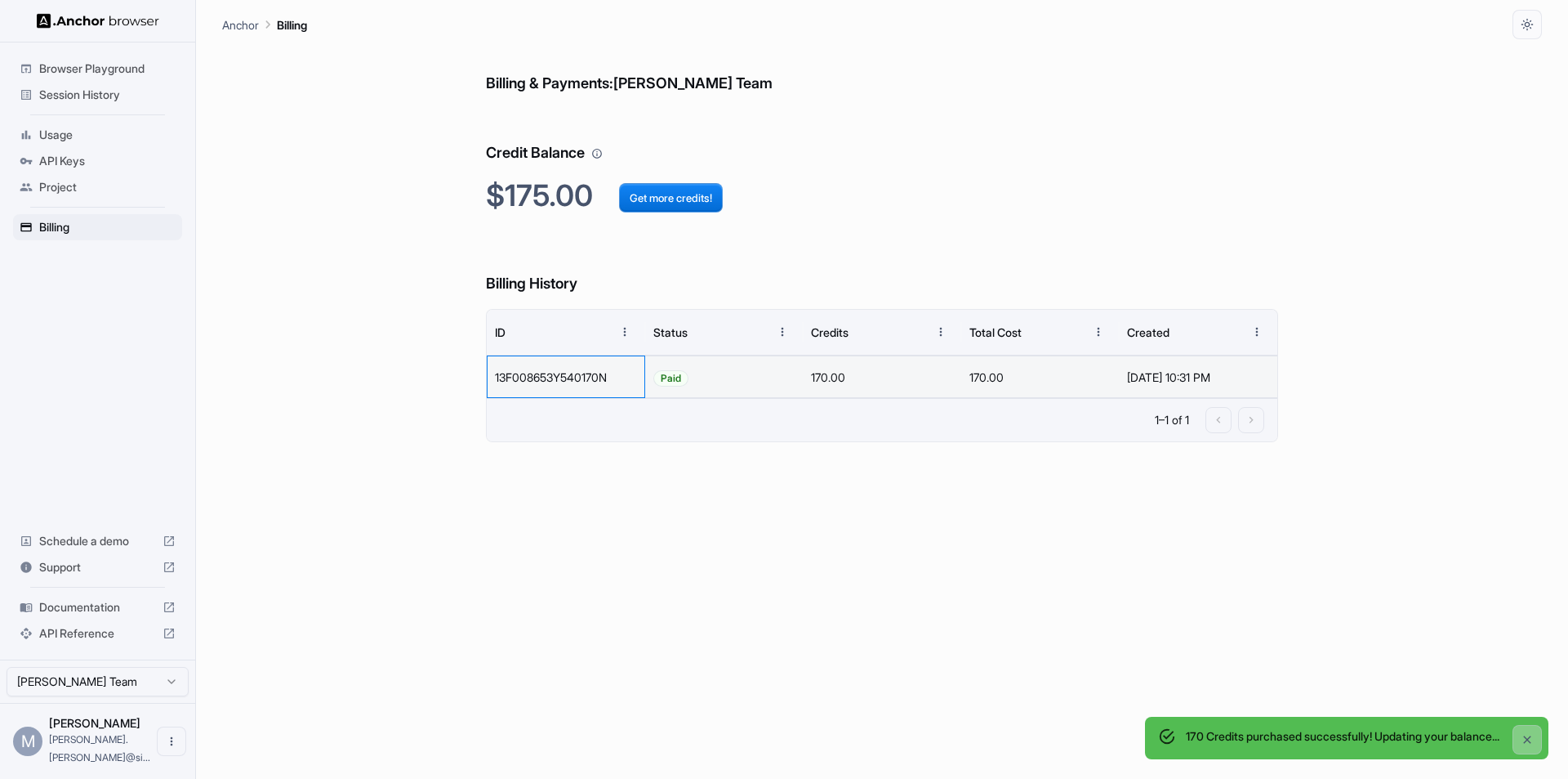
click at [561, 381] on div "13F008653Y540170N" at bounding box center [565, 377] width 158 height 43
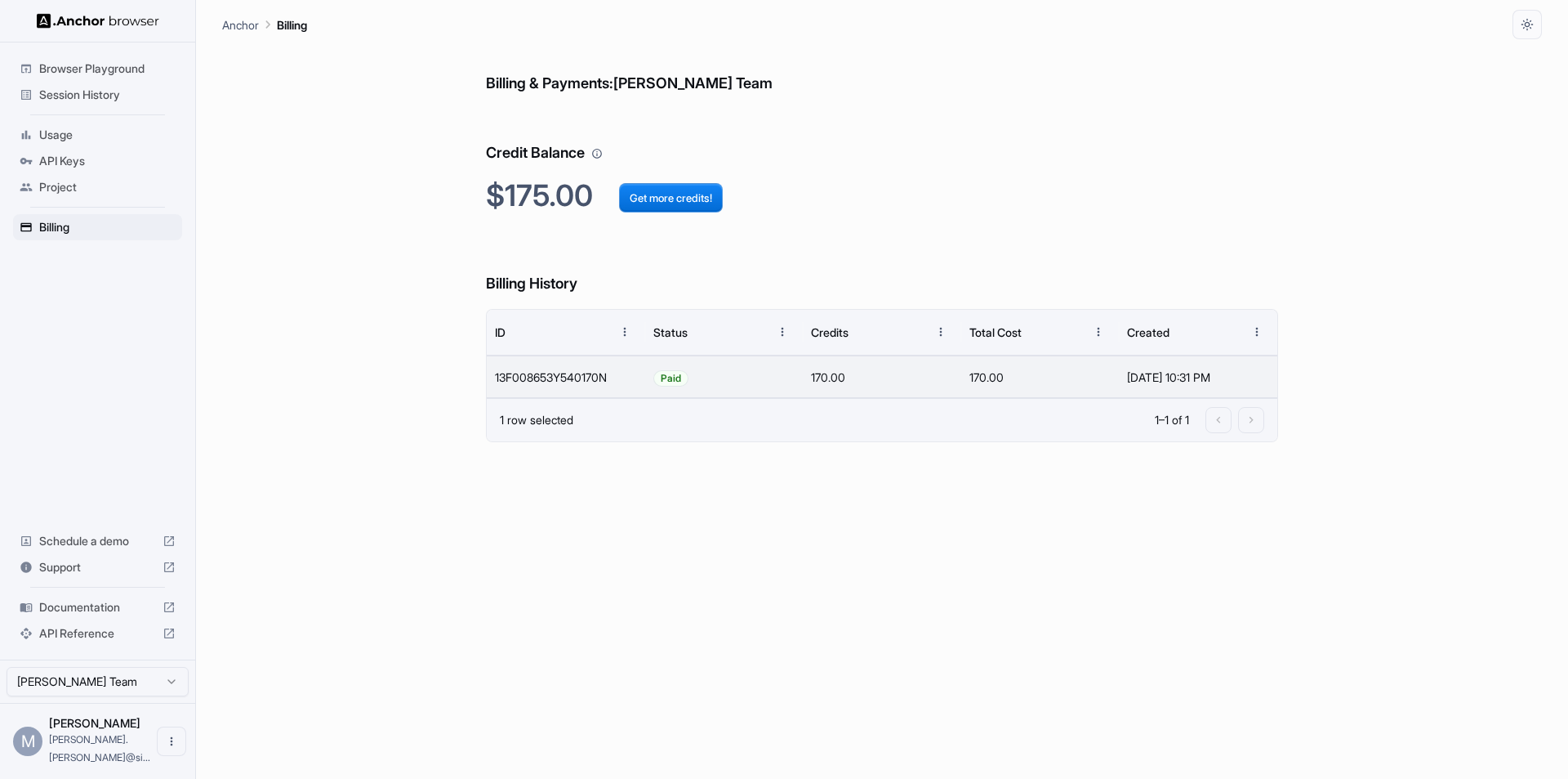
click at [560, 436] on div "1 row selected 1–1 of 1" at bounding box center [882, 419] width 791 height 44
click at [770, 380] on div "Paid" at bounding box center [724, 377] width 158 height 43
click at [1014, 391] on div "170.00" at bounding box center [1040, 377] width 158 height 43
click at [1322, 369] on div "Billing & Payments: Mayur Joshi Team Credit Balance $175.00 Get more credits! B…" at bounding box center [882, 409] width 1320 height 740
click at [1238, 380] on div "[DATE] 10:31 PM" at bounding box center [1198, 377] width 142 height 42
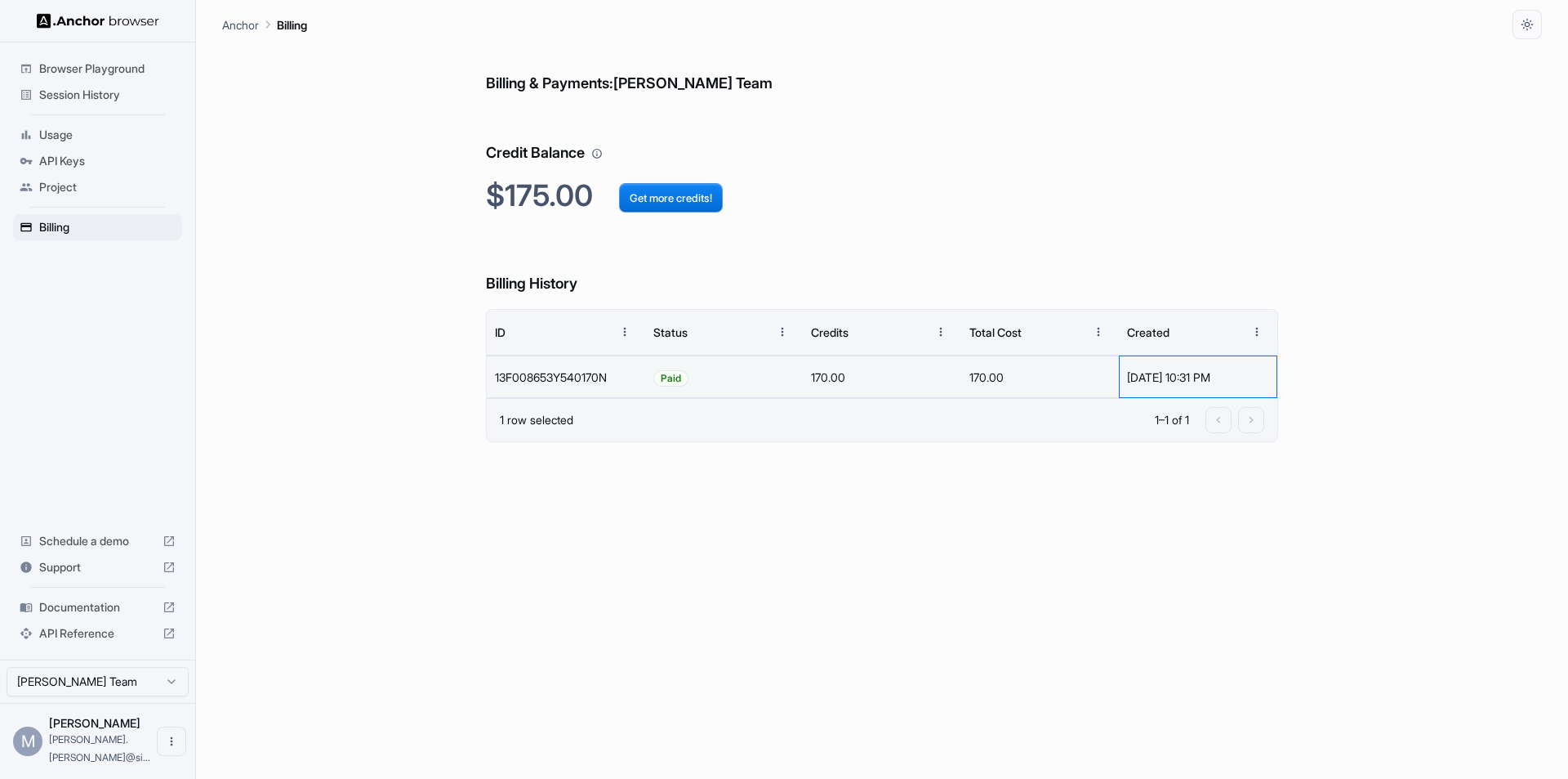
drag, startPoint x: 1161, startPoint y: 371, endPoint x: 1058, endPoint y: 383, distance: 103.7
click at [1157, 374] on div "[DATE] 10:31 PM" at bounding box center [1198, 377] width 142 height 42
click at [55, 231] on span "Billing" at bounding box center [107, 227] width 136 height 16
click at [70, 12] on div at bounding box center [98, 21] width 195 height 42
click at [78, 21] on img at bounding box center [98, 21] width 122 height 16
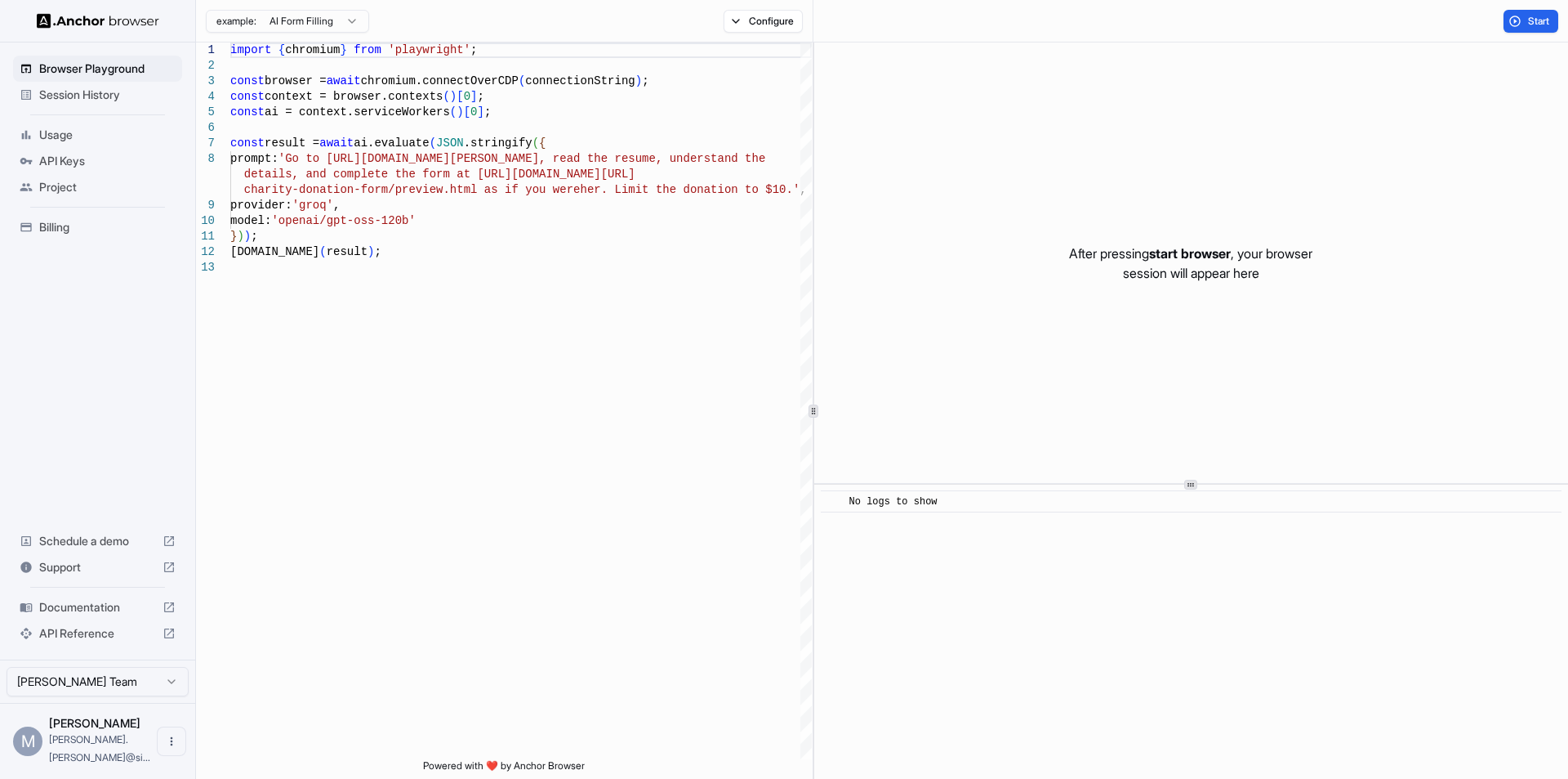
click at [51, 231] on span "Billing" at bounding box center [107, 227] width 136 height 16
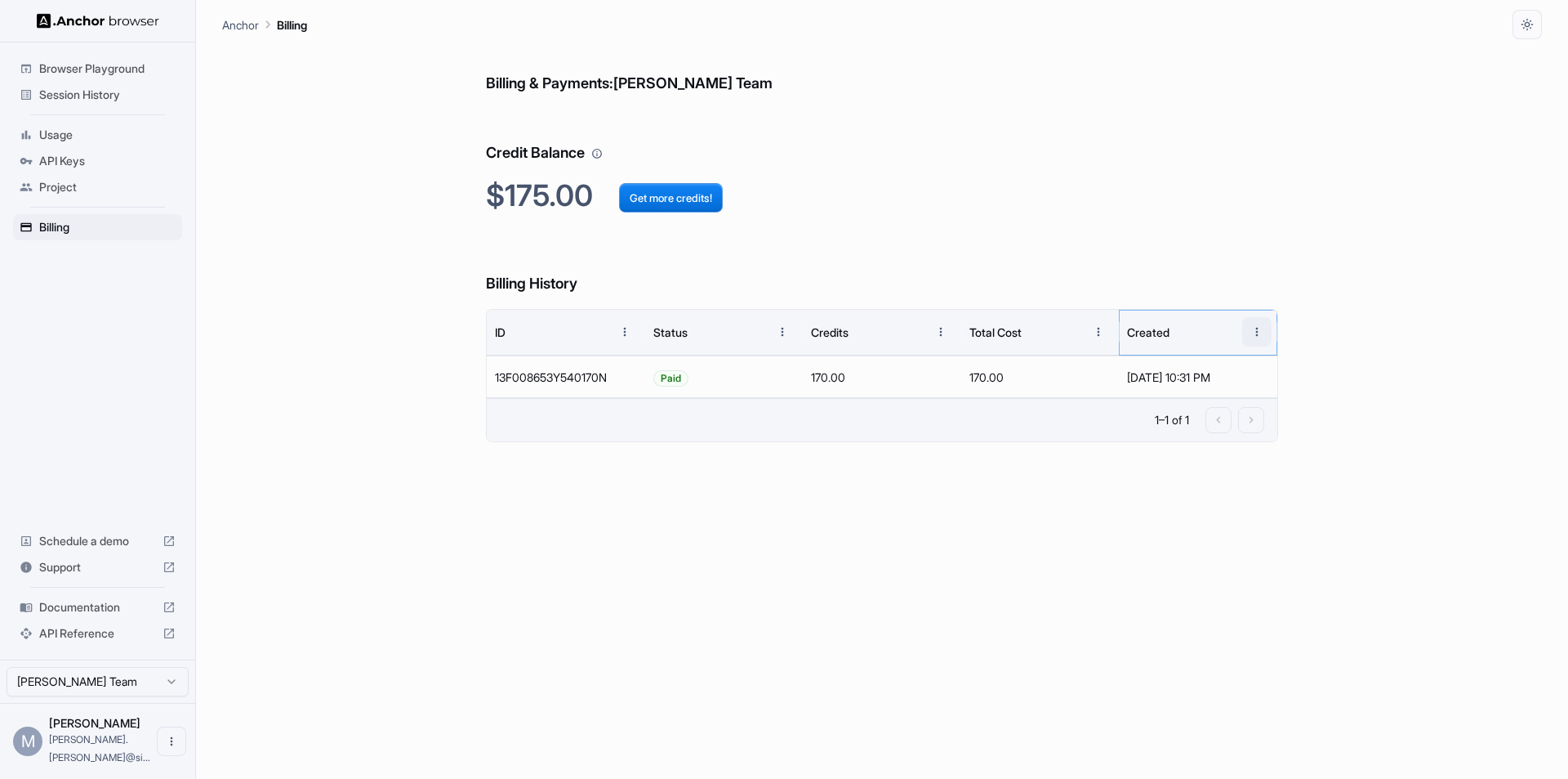
click at [1255, 332] on icon "Menu" at bounding box center [1257, 332] width 13 height 13
click at [1127, 565] on div "Billing & Payments: [PERSON_NAME] Team Credit Balance $175.00 Get more credits!…" at bounding box center [882, 409] width 793 height 740
click at [1240, 384] on div "[DATE] 10:31 PM" at bounding box center [1198, 377] width 142 height 42
drag, startPoint x: 1195, startPoint y: 382, endPoint x: 1135, endPoint y: 382, distance: 60.0
click at [1190, 382] on div "[DATE] 10:31 PM" at bounding box center [1198, 377] width 142 height 42
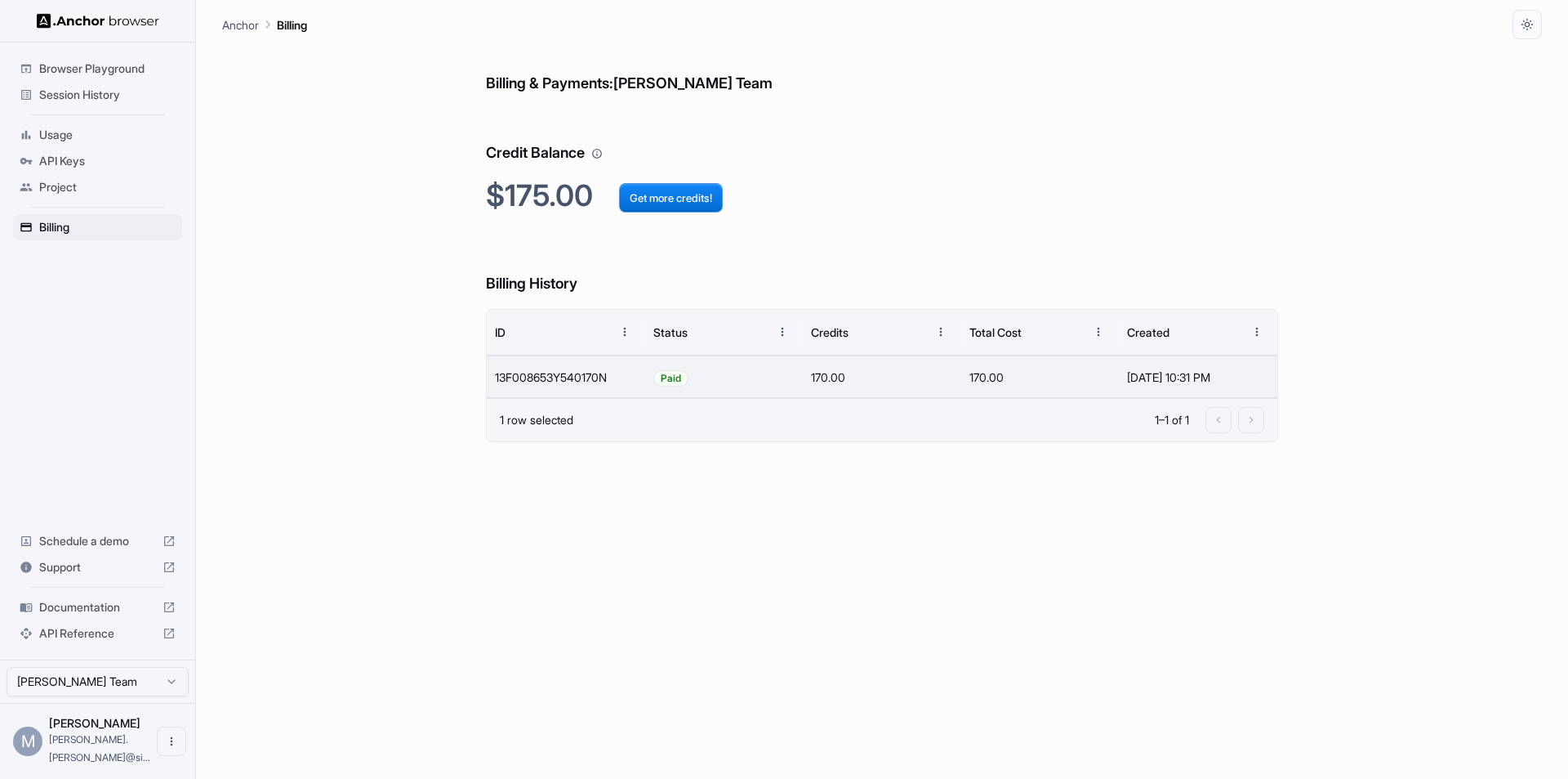
drag, startPoint x: 582, startPoint y: 417, endPoint x: 567, endPoint y: 416, distance: 15.0
click at [581, 417] on div "1 row selected 1–1 of 1" at bounding box center [882, 419] width 791 height 44
click at [537, 419] on div "1 row selected" at bounding box center [537, 420] width 74 height 16
click at [535, 383] on div "13F008653Y540170N" at bounding box center [565, 377] width 158 height 43
click at [622, 269] on h6 "Billing History" at bounding box center [882, 268] width 793 height 57
